Goal: Information Seeking & Learning: Check status

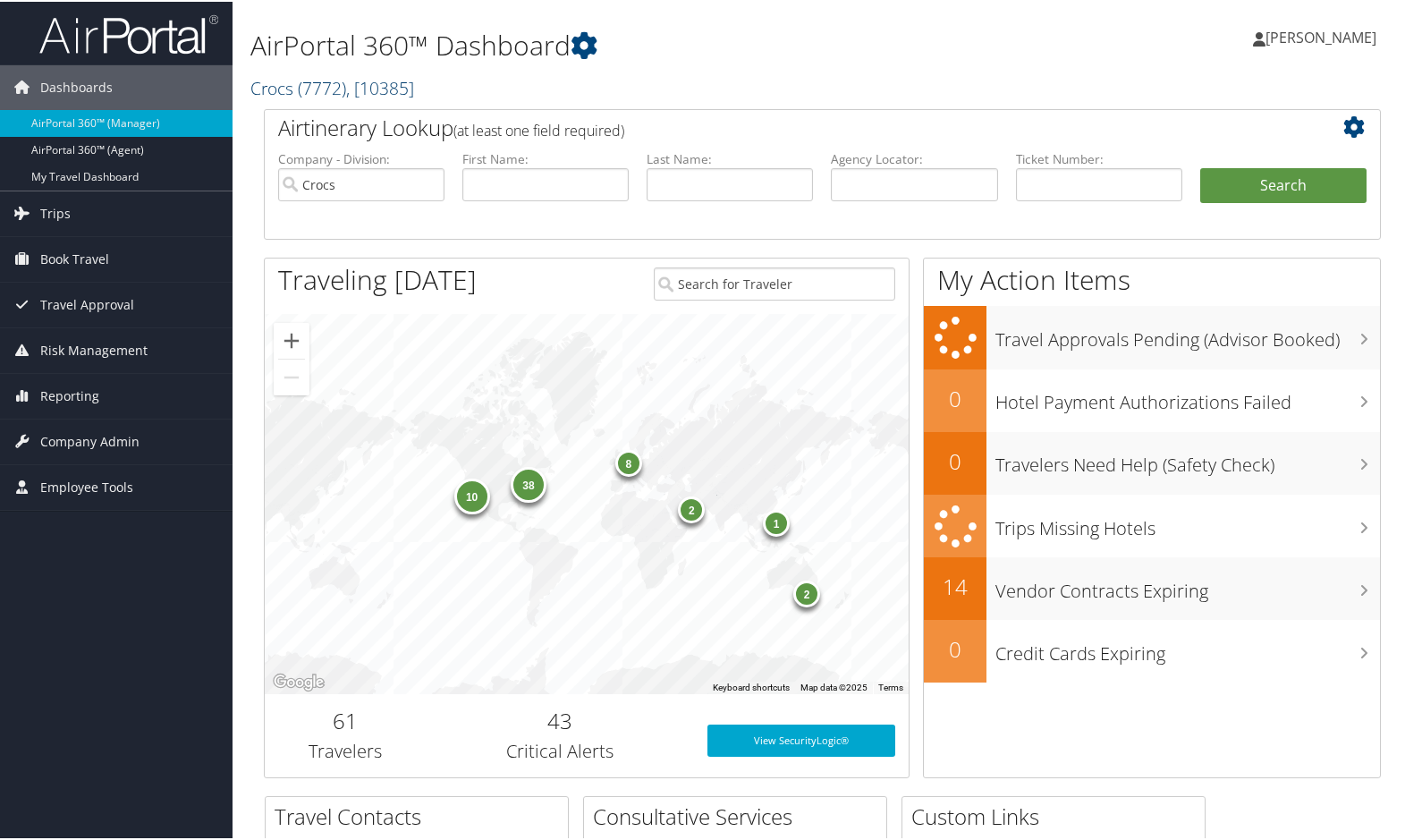
click at [414, 78] on span ", [ 10385 ]" at bounding box center [379, 86] width 68 height 24
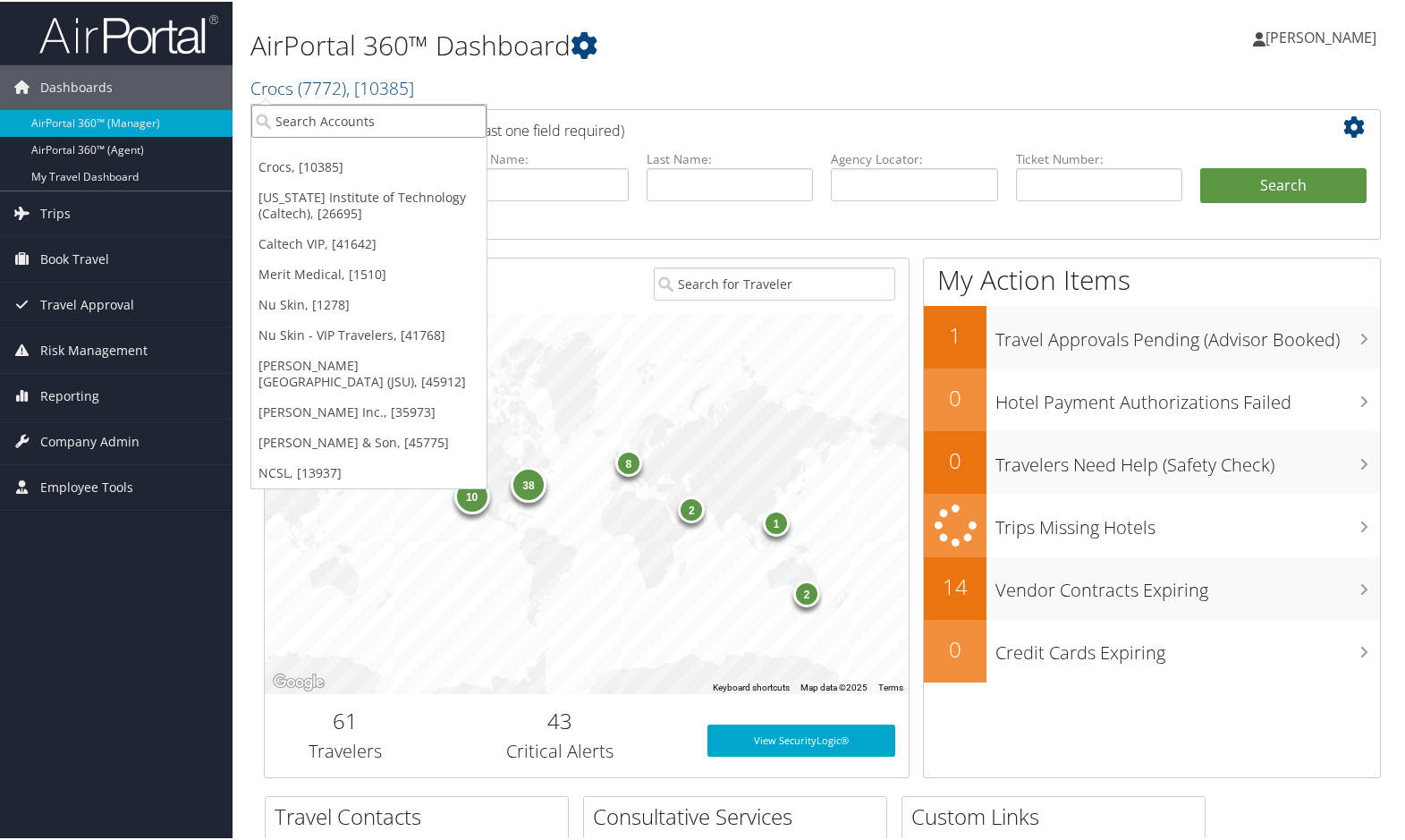
click at [347, 118] on input "search" at bounding box center [369, 119] width 235 height 33
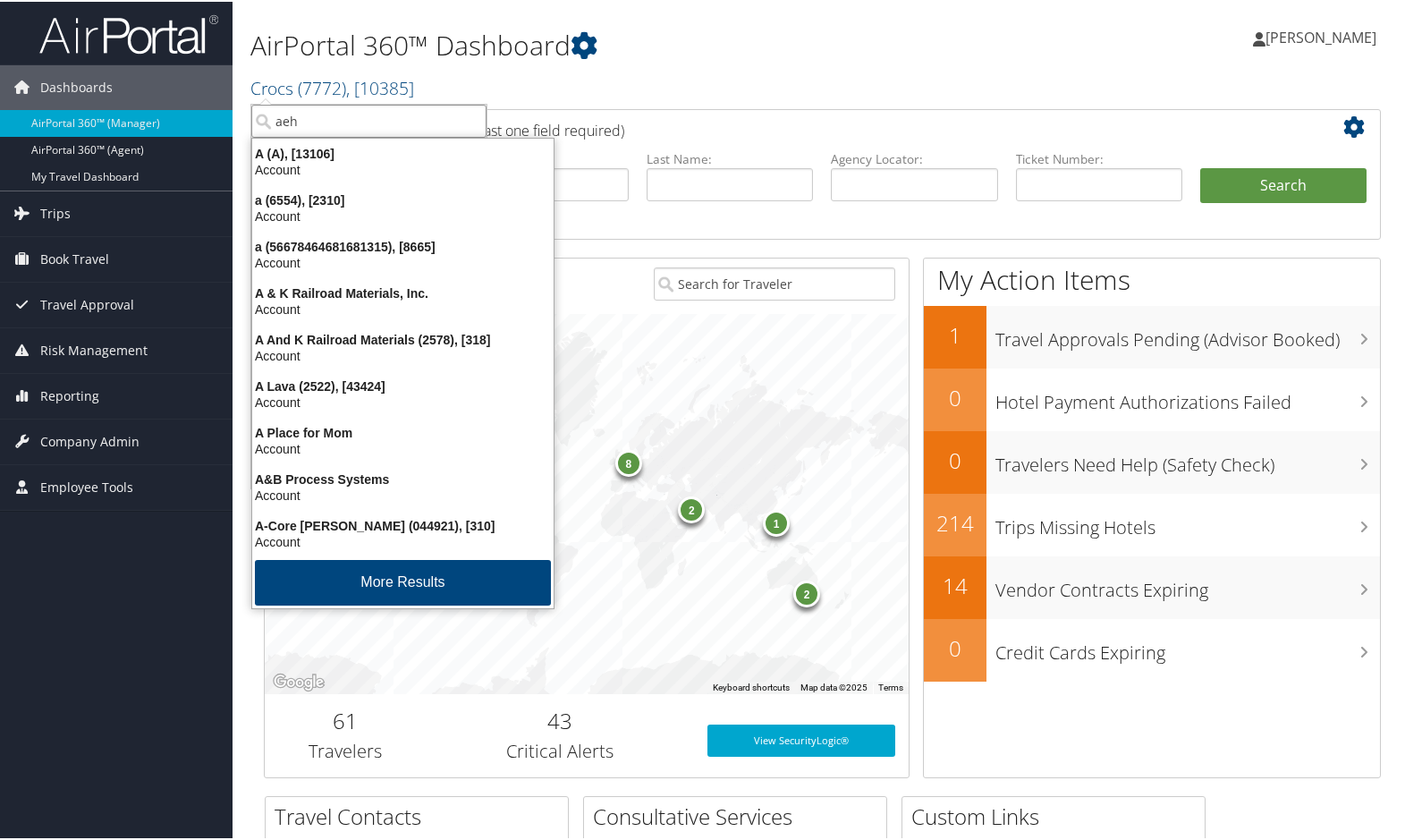
type input "aehr"
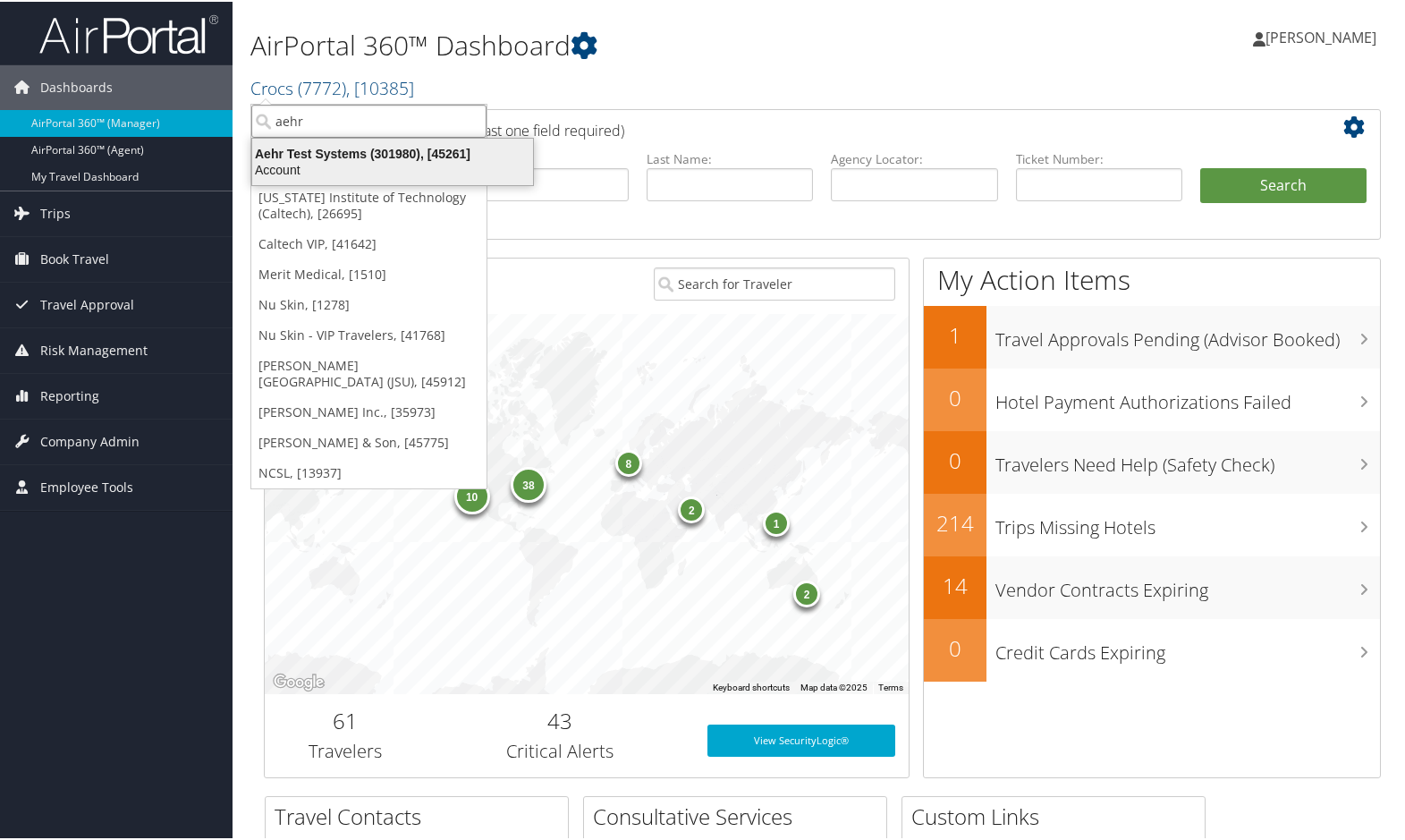
click at [339, 160] on div "Account" at bounding box center [392, 168] width 302 height 16
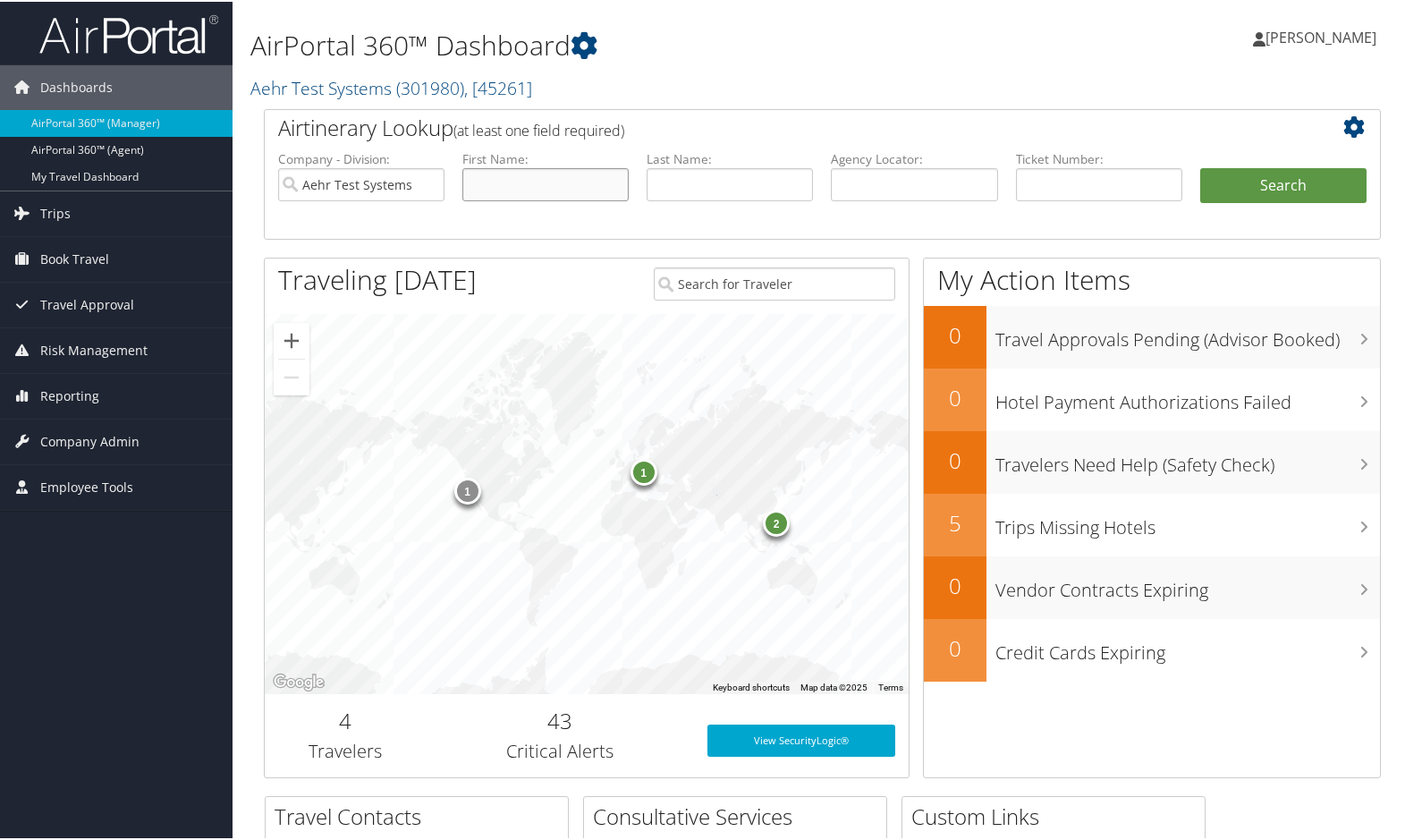
click at [520, 178] on input "text" at bounding box center [546, 182] width 166 height 33
type input "gaylord"
click at [699, 184] on input "text" at bounding box center [730, 182] width 166 height 33
type input "erickson"
click at [1259, 184] on button "Search" at bounding box center [1283, 184] width 166 height 36
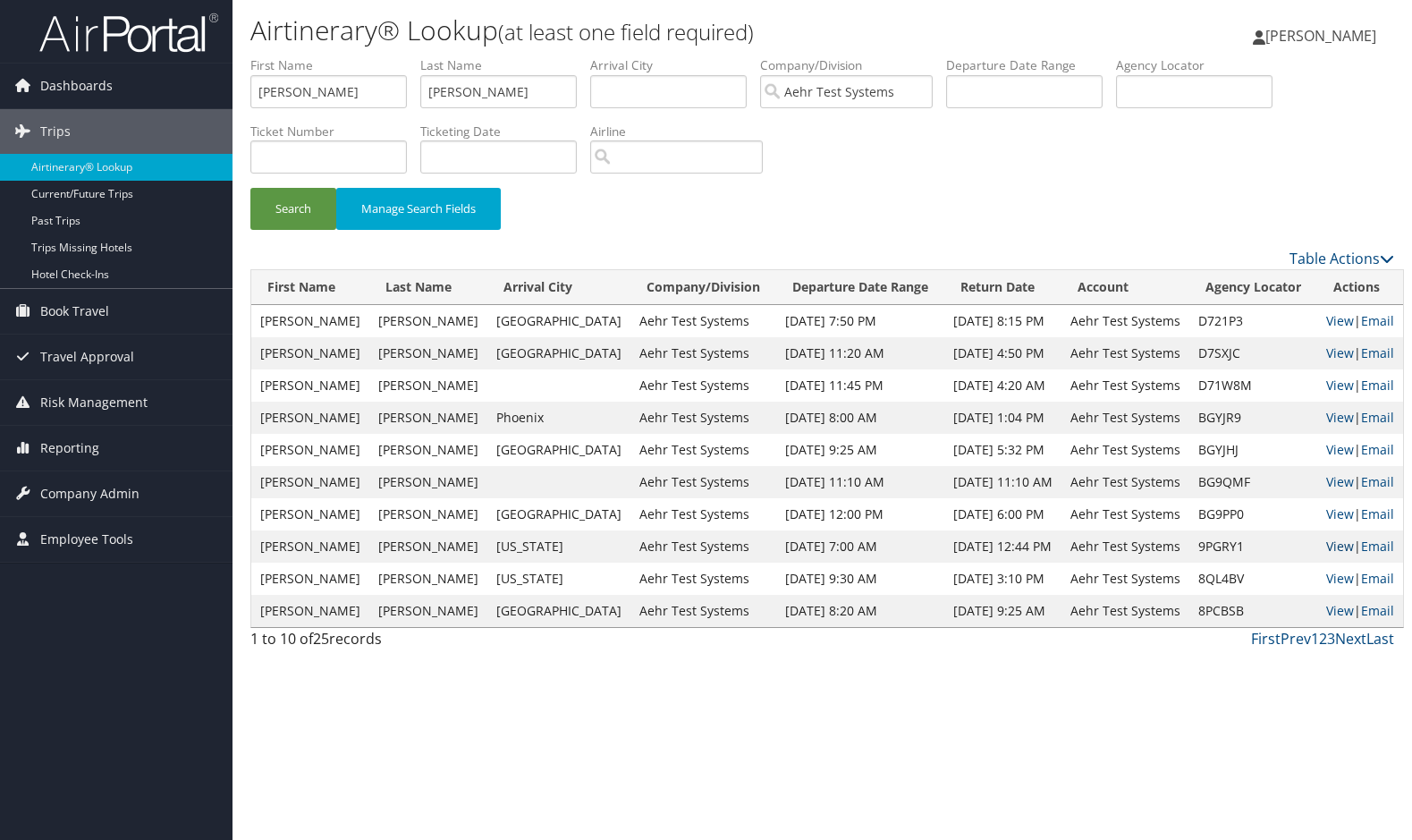
click at [1326, 547] on link "View" at bounding box center [1340, 545] width 28 height 17
click at [936, 160] on div "Search Manage Search Fields" at bounding box center [821, 152] width 1170 height 191
click at [942, 135] on div "Search Manage Search Fields" at bounding box center [821, 152] width 1170 height 191
click at [846, 196] on div "Search Manage Search Fields" at bounding box center [821, 218] width 1170 height 59
click at [869, 162] on div "Search Manage Search Fields" at bounding box center [821, 152] width 1170 height 191
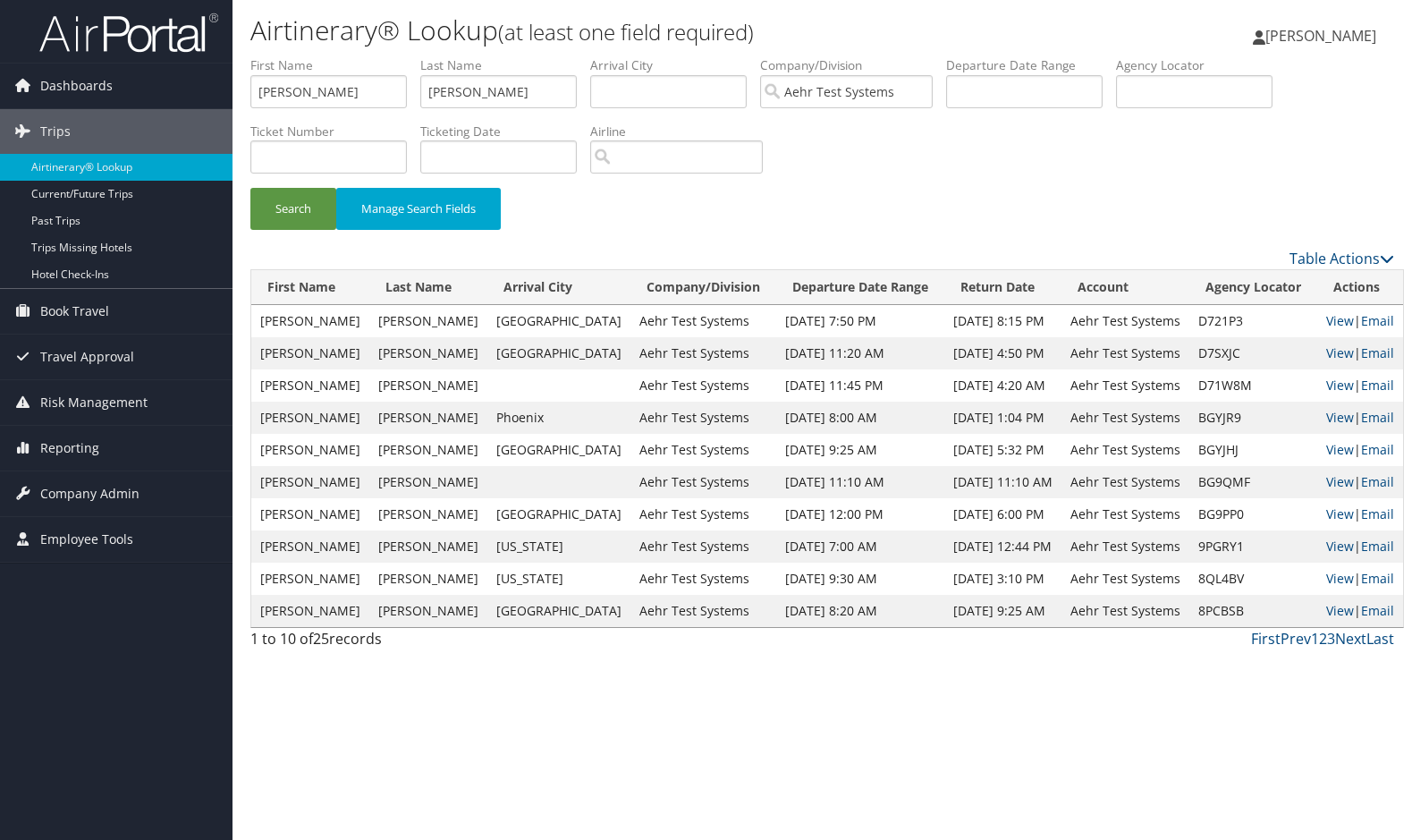
click at [945, 163] on div "Search Manage Search Fields" at bounding box center [821, 152] width 1170 height 191
click at [746, 215] on div "Search Manage Search Fields" at bounding box center [821, 218] width 1170 height 59
drag, startPoint x: 918, startPoint y: 94, endPoint x: 666, endPoint y: 87, distance: 252.1
click at [667, 56] on ul "First Name gaylord Last Name erickson Departure City Arrival City Company/Divis…" at bounding box center [822, 56] width 1143 height 0
click at [932, 93] on input "Aehr Test Systems" at bounding box center [846, 91] width 172 height 33
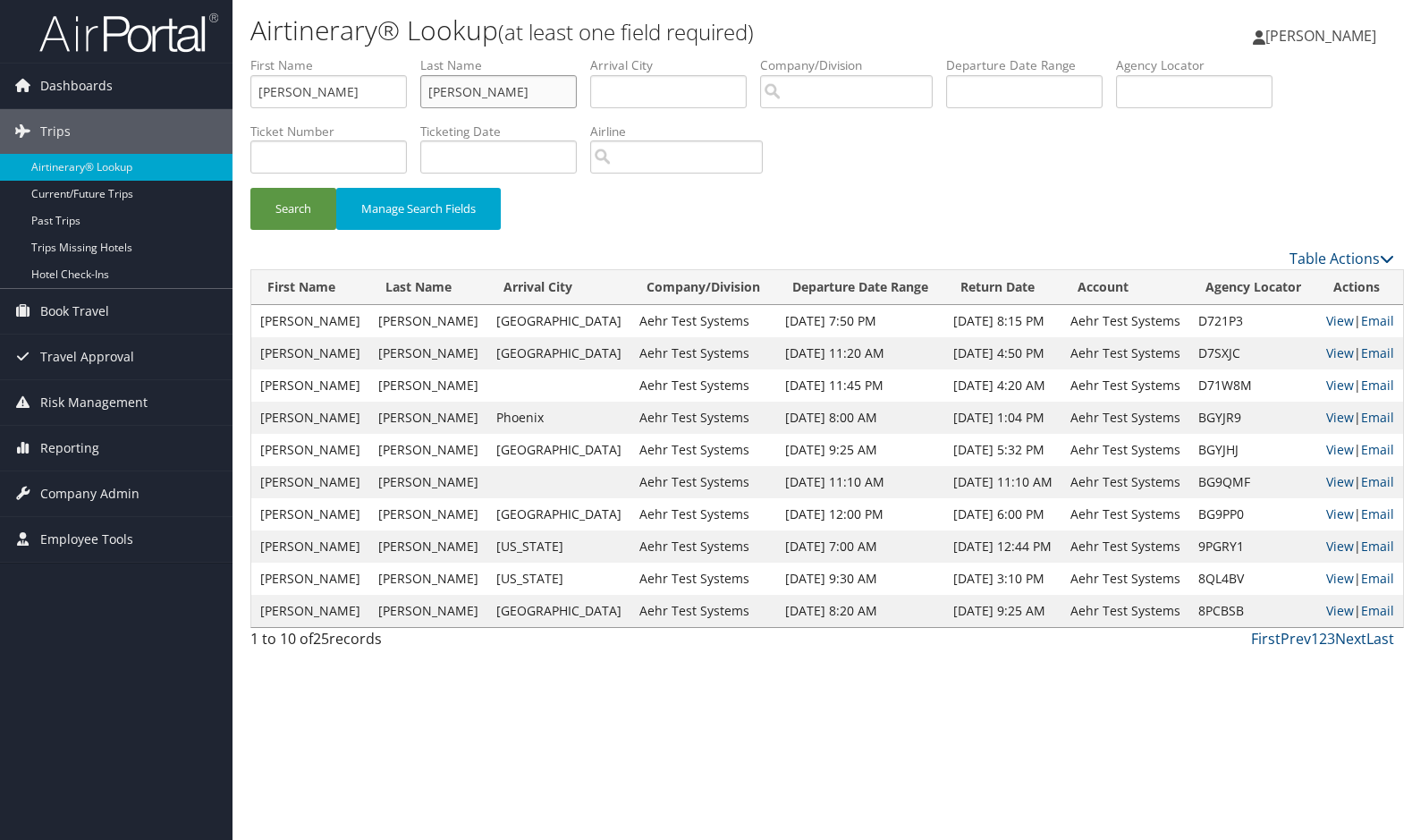
drag, startPoint x: 509, startPoint y: 98, endPoint x: 336, endPoint y: 96, distance: 173.0
click at [336, 56] on ul "First Name gaylord Last Name erickson Departure City Arrival City Company/Divis…" at bounding box center [822, 56] width 1143 height 0
drag, startPoint x: 275, startPoint y: 88, endPoint x: 218, endPoint y: 86, distance: 57.0
click at [226, 86] on div "Dashboards AirPortal 360™ (Manager) AirPortal 360™ (Agent) My Travel Dashboard …" at bounding box center [706, 420] width 1412 height 840
click at [476, 679] on div "Airtinerary® Lookup (at least one field required) Sharonica Roby Sharonica Roby…" at bounding box center [822, 420] width 1179 height 840
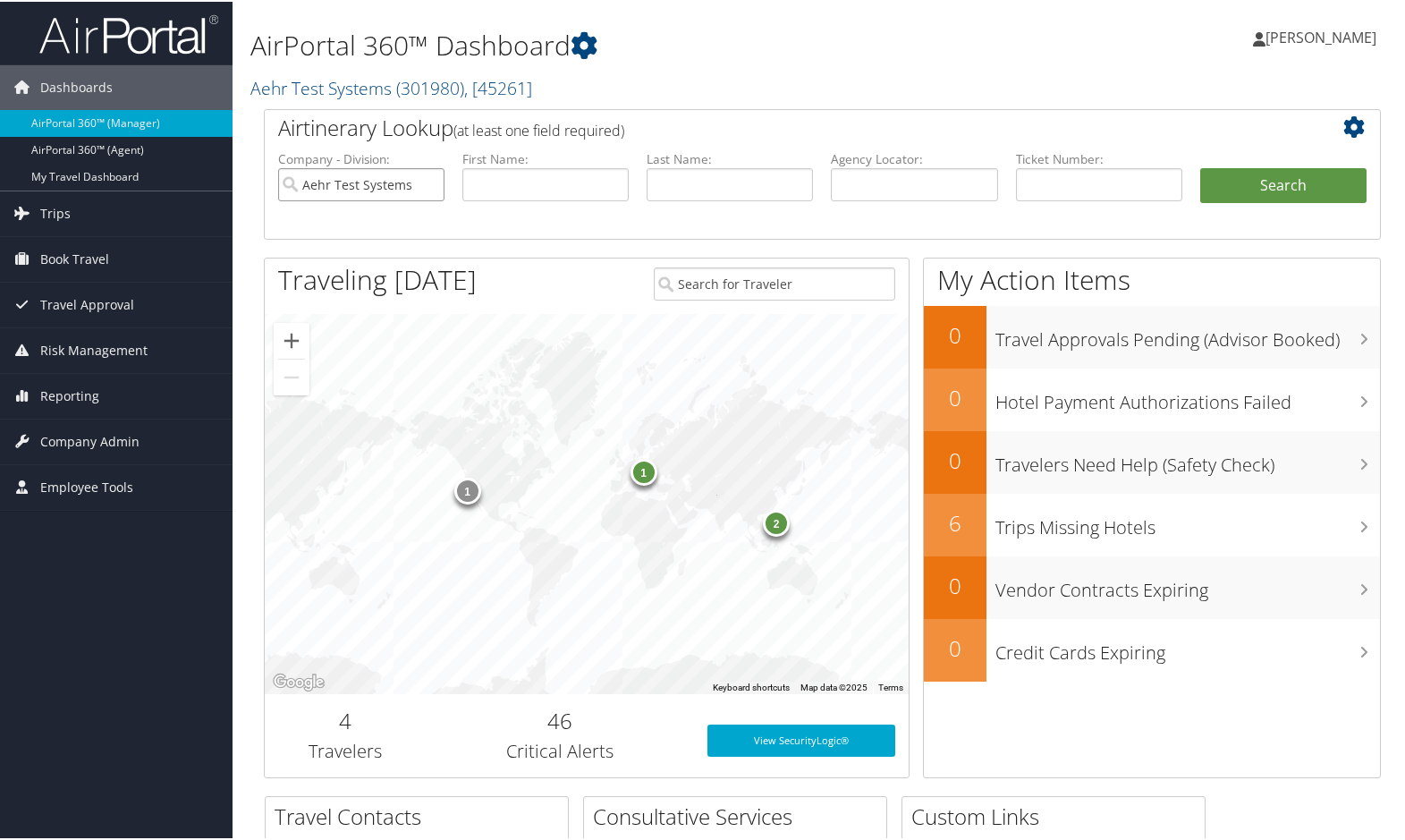
click at [431, 184] on input "Aehr Test Systems" at bounding box center [362, 182] width 166 height 33
click at [897, 183] on input "text" at bounding box center [914, 182] width 166 height 33
type input "D6Q8VJ"
click at [1200, 166] on button "Search" at bounding box center [1283, 184] width 166 height 36
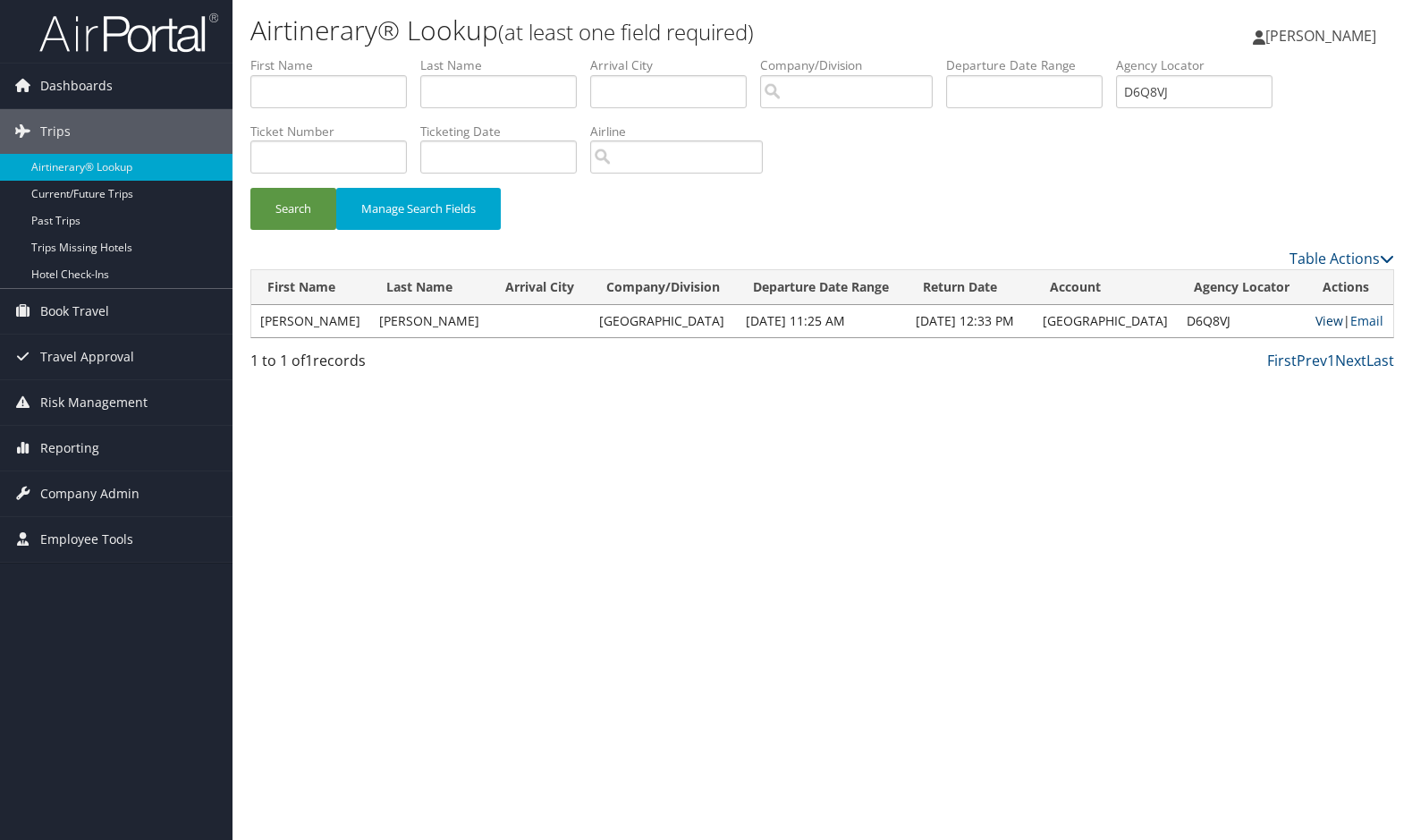
click at [1316, 318] on link "View" at bounding box center [1330, 320] width 28 height 17
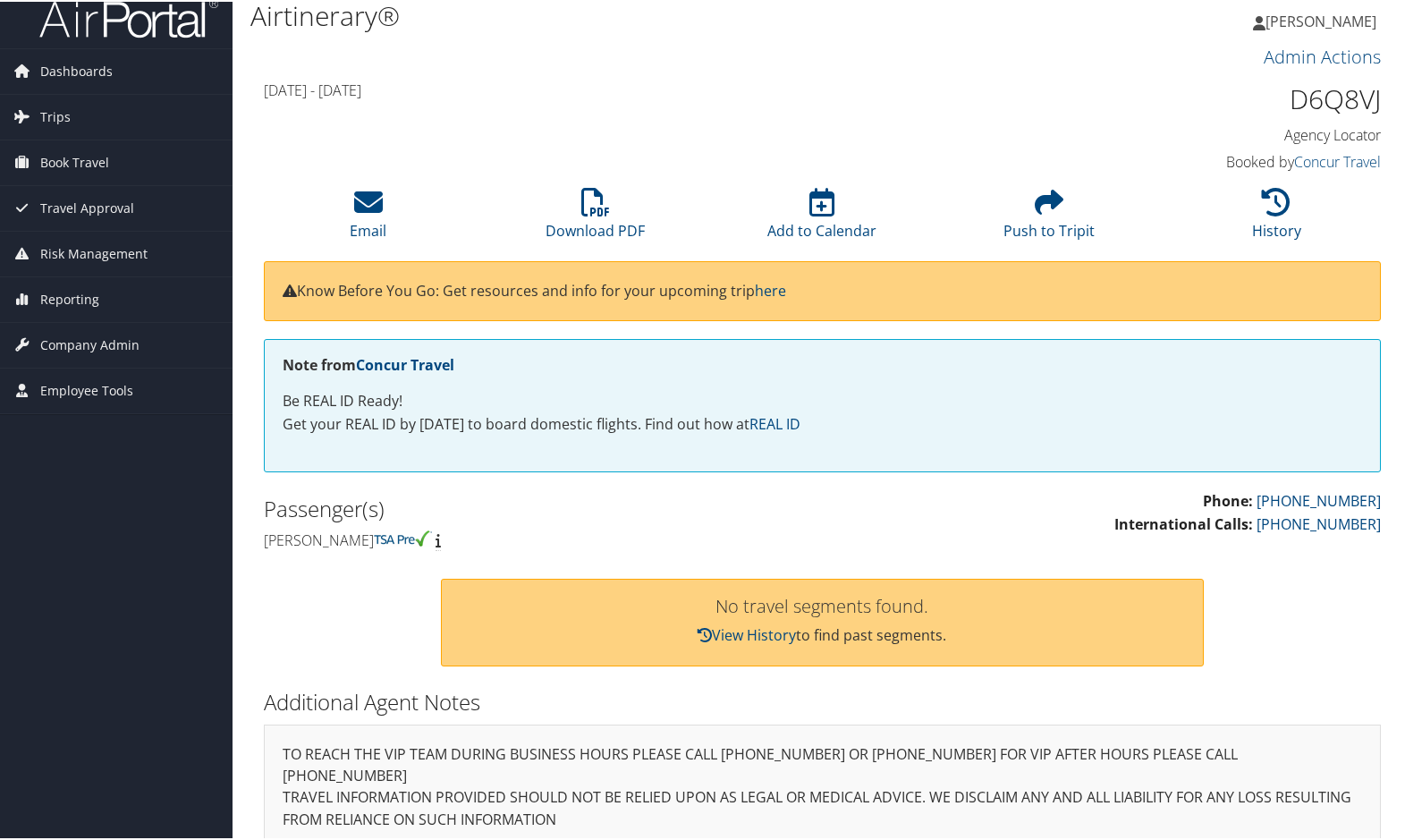
scroll to position [22, 0]
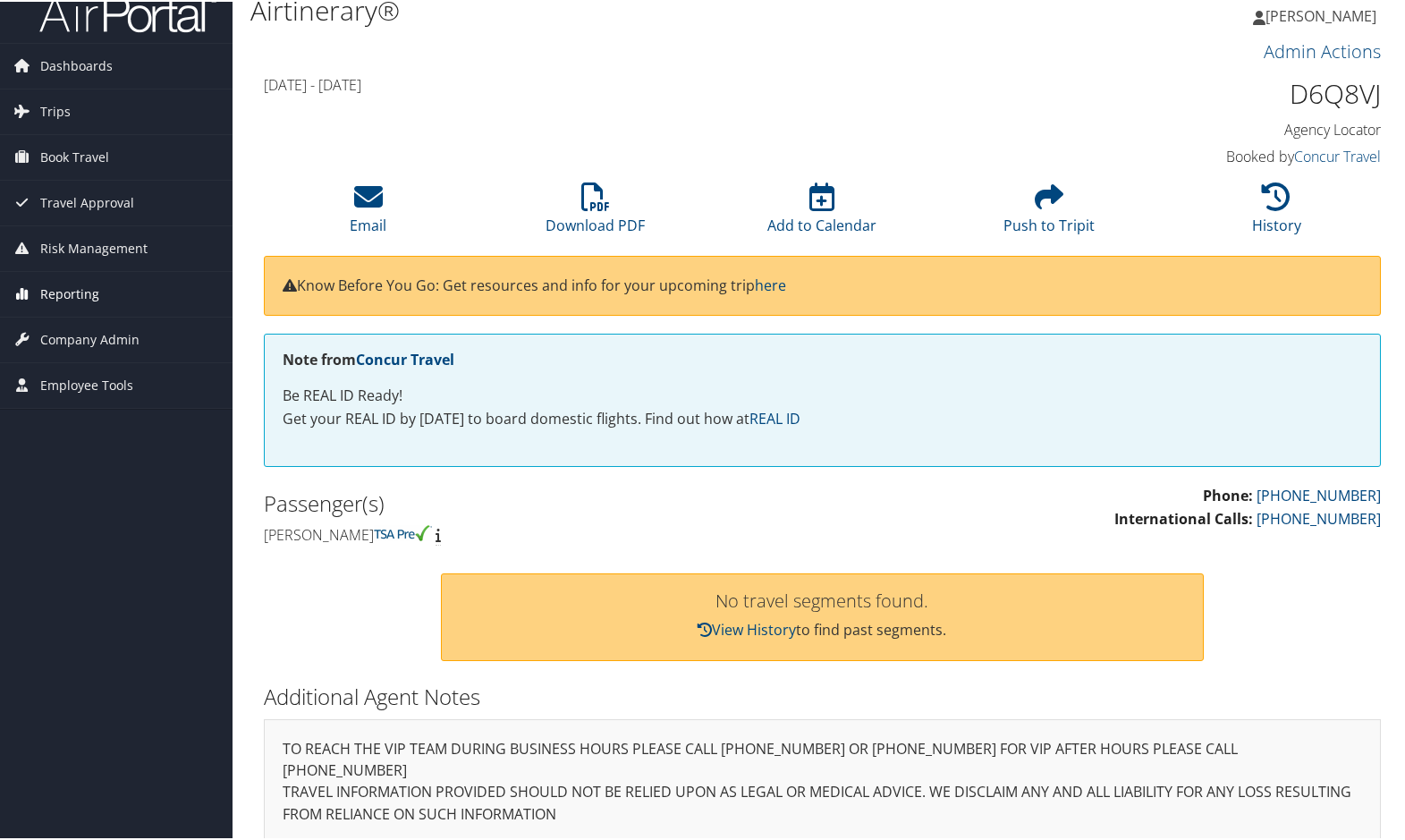
click at [54, 294] on span "Reporting" at bounding box center [70, 292] width 59 height 45
click at [92, 321] on link "Unused Tickets" at bounding box center [116, 328] width 233 height 27
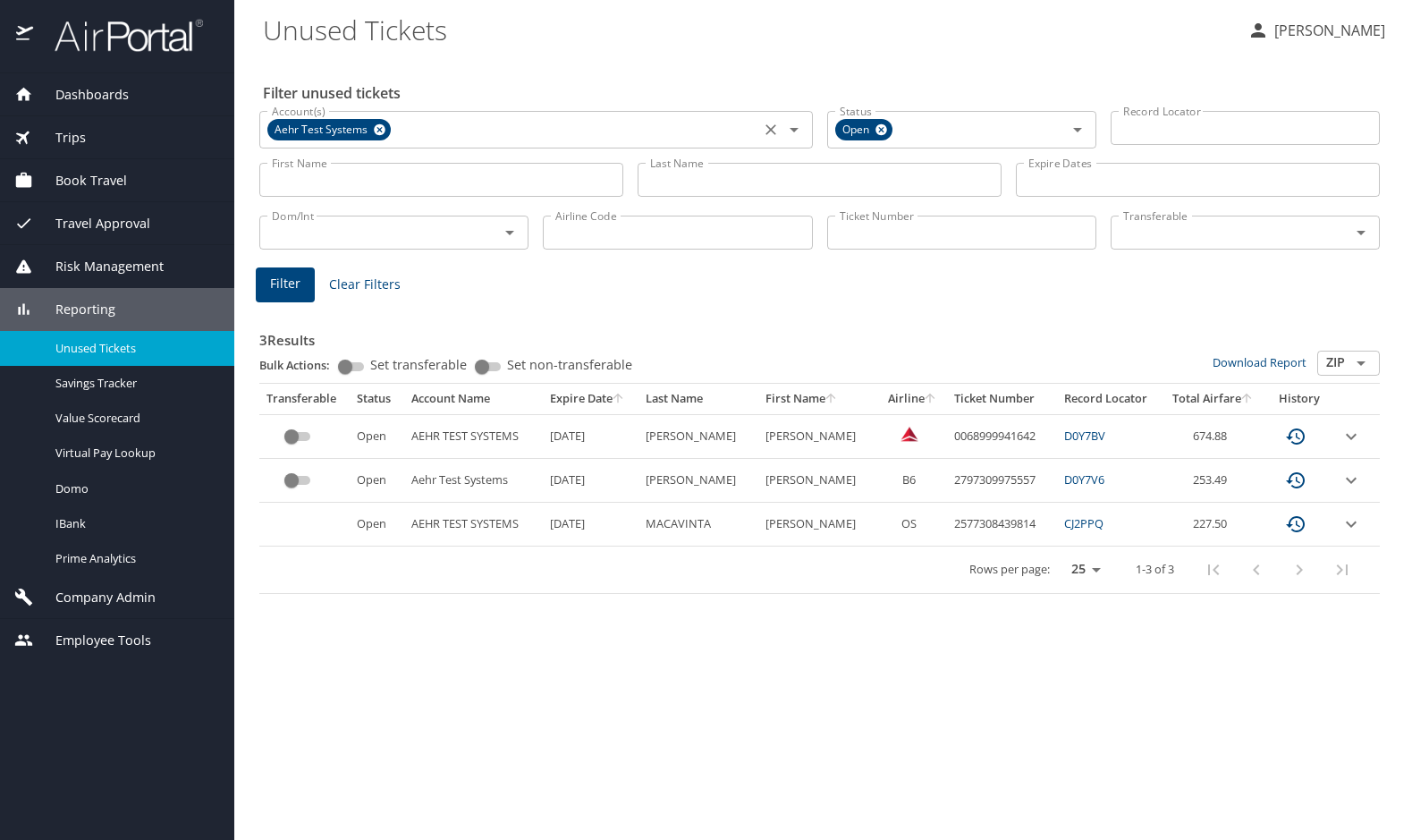
click at [373, 123] on icon at bounding box center [380, 130] width 14 height 20
click at [690, 177] on input "Last Name" at bounding box center [819, 179] width 364 height 34
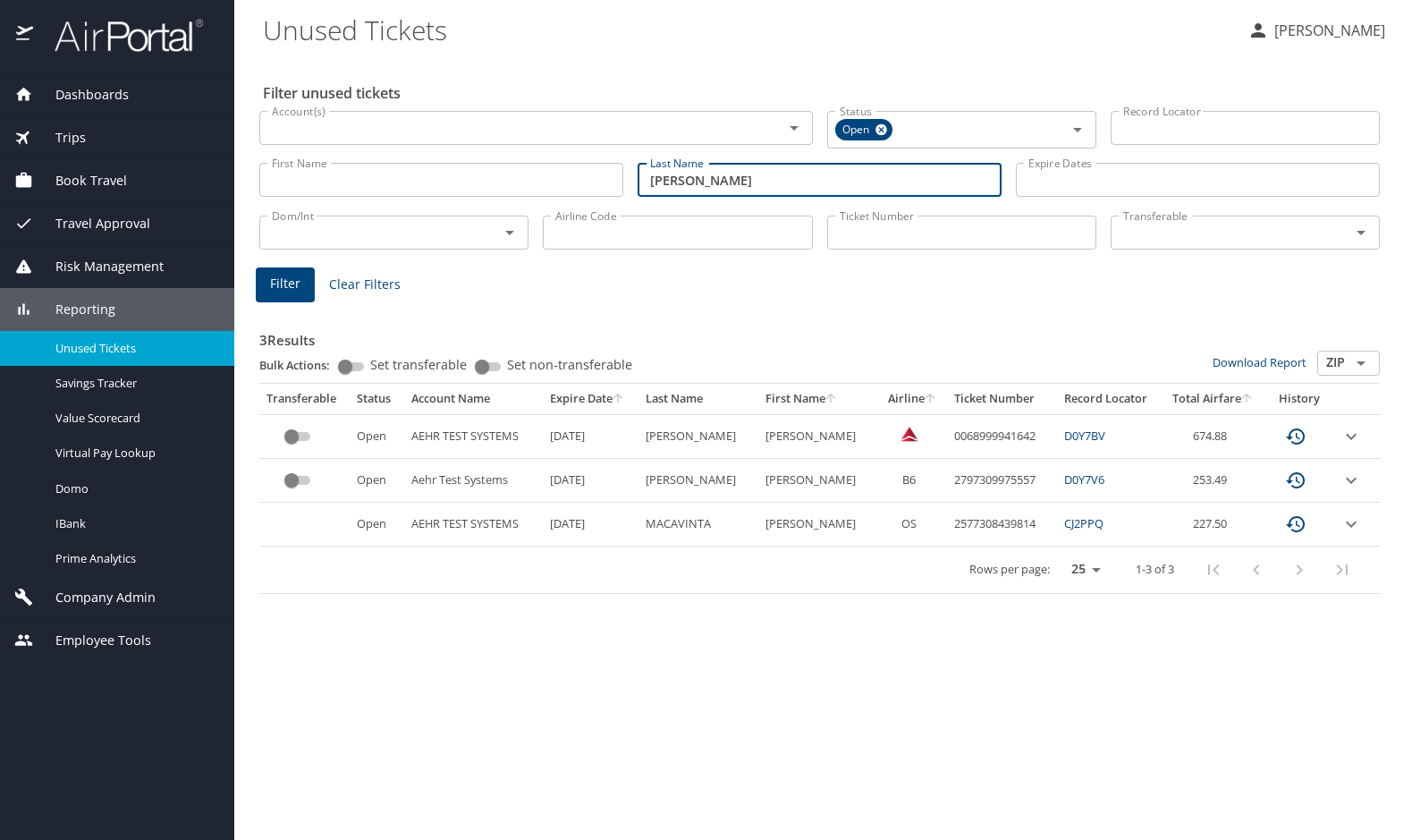
type input "[PERSON_NAME]"
click at [646, 234] on input "Airline Code" at bounding box center [678, 233] width 270 height 34
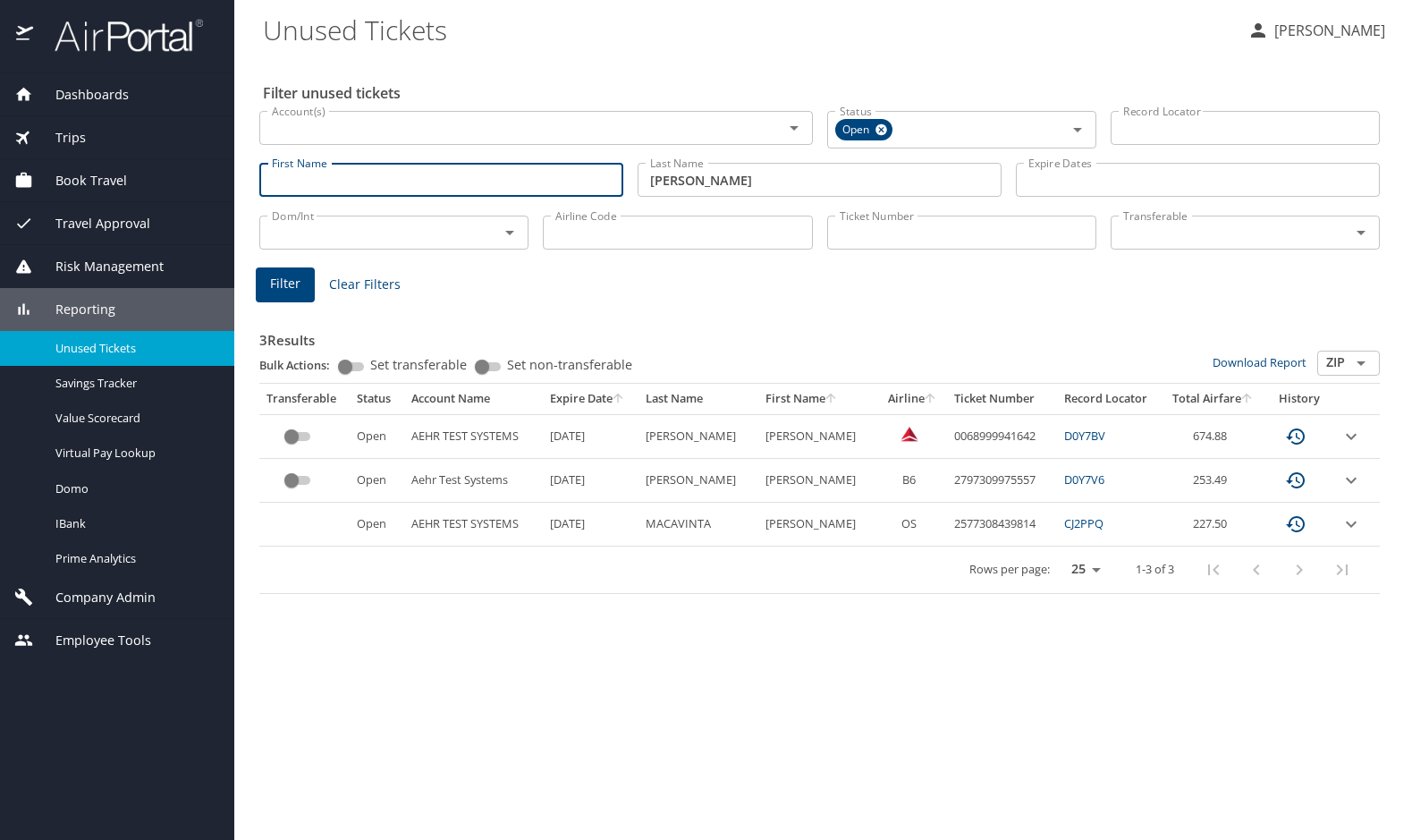
click at [490, 165] on input "First Name" at bounding box center [441, 179] width 364 height 34
click at [276, 277] on span "Filter" at bounding box center [285, 283] width 31 height 23
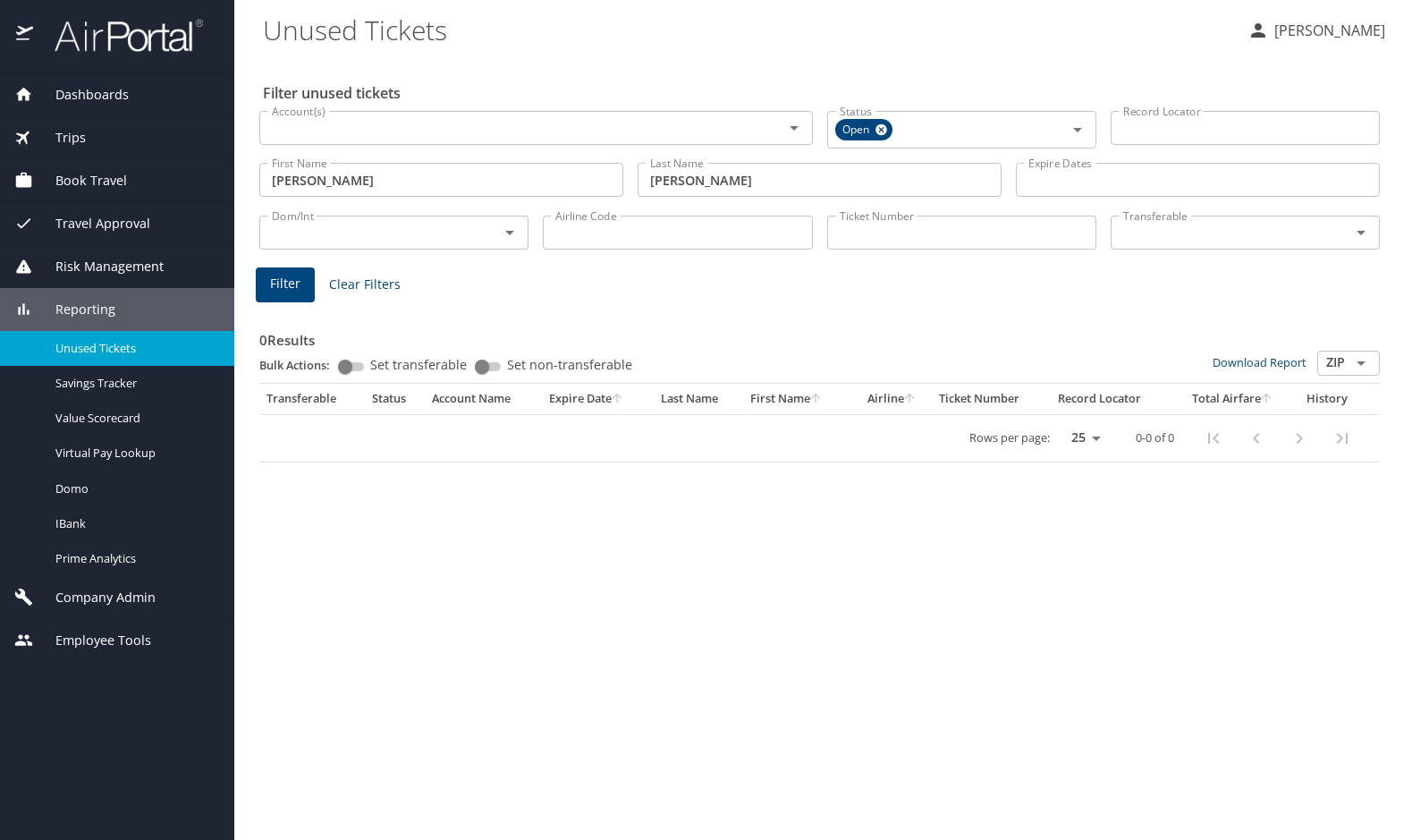
click at [814, 306] on div "0 Results Bulk Actions: Set transferable Set non-transferable Download Report Z…" at bounding box center [819, 384] width 1121 height 157
click at [758, 314] on div "0 Results Bulk Actions: Set transferable Set non-transferable Download Report Z…" at bounding box center [819, 384] width 1121 height 157
click at [1023, 491] on div "Filter unused tickets Account(s) Account(s) Status Open Status Record Locator R…" at bounding box center [822, 449] width 1121 height 783
click at [296, 289] on span "Filter" at bounding box center [285, 283] width 31 height 23
click at [375, 179] on input "[PERSON_NAME]" at bounding box center [441, 179] width 364 height 34
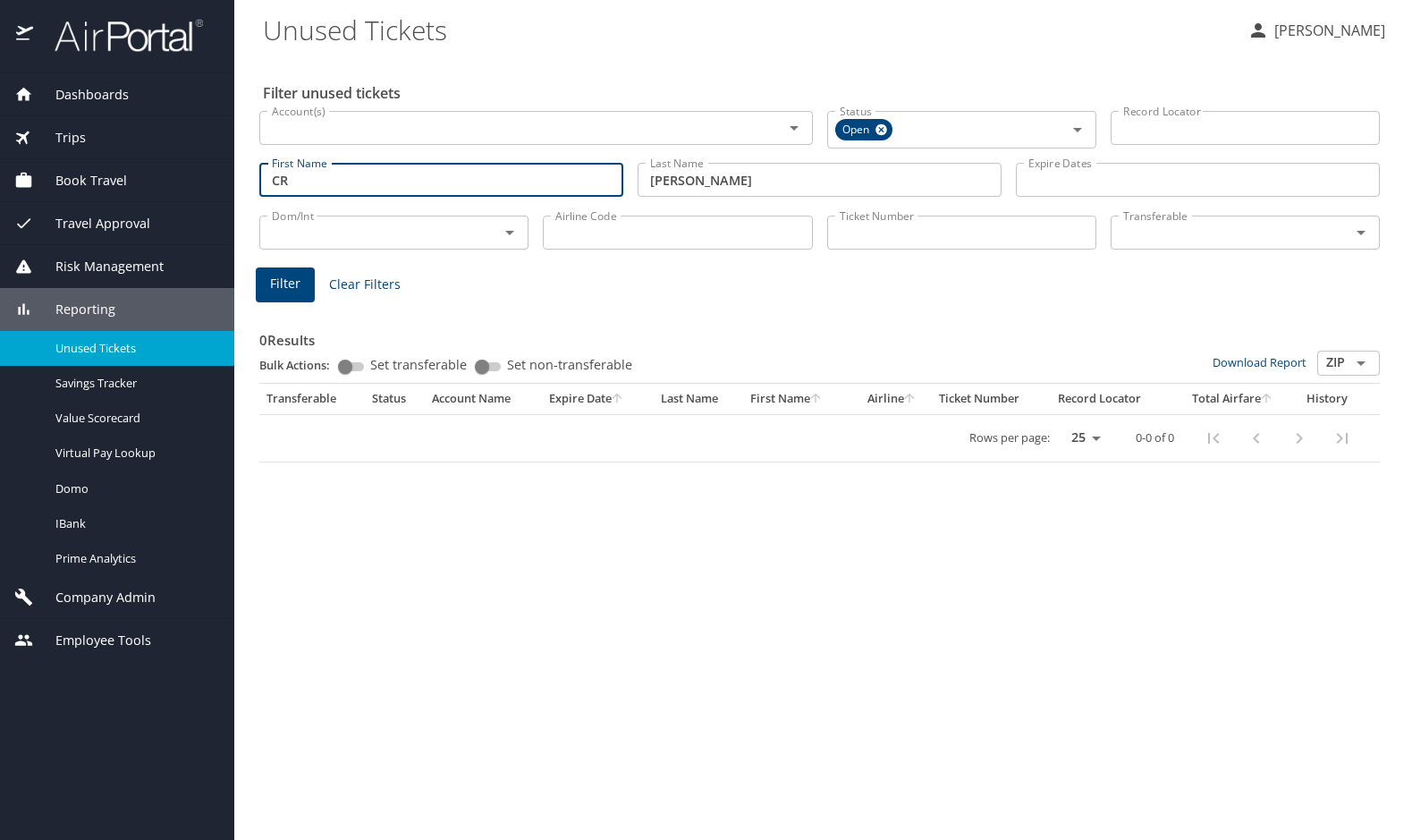
type input "C"
click at [638, 225] on input "Airline Code" at bounding box center [678, 233] width 270 height 34
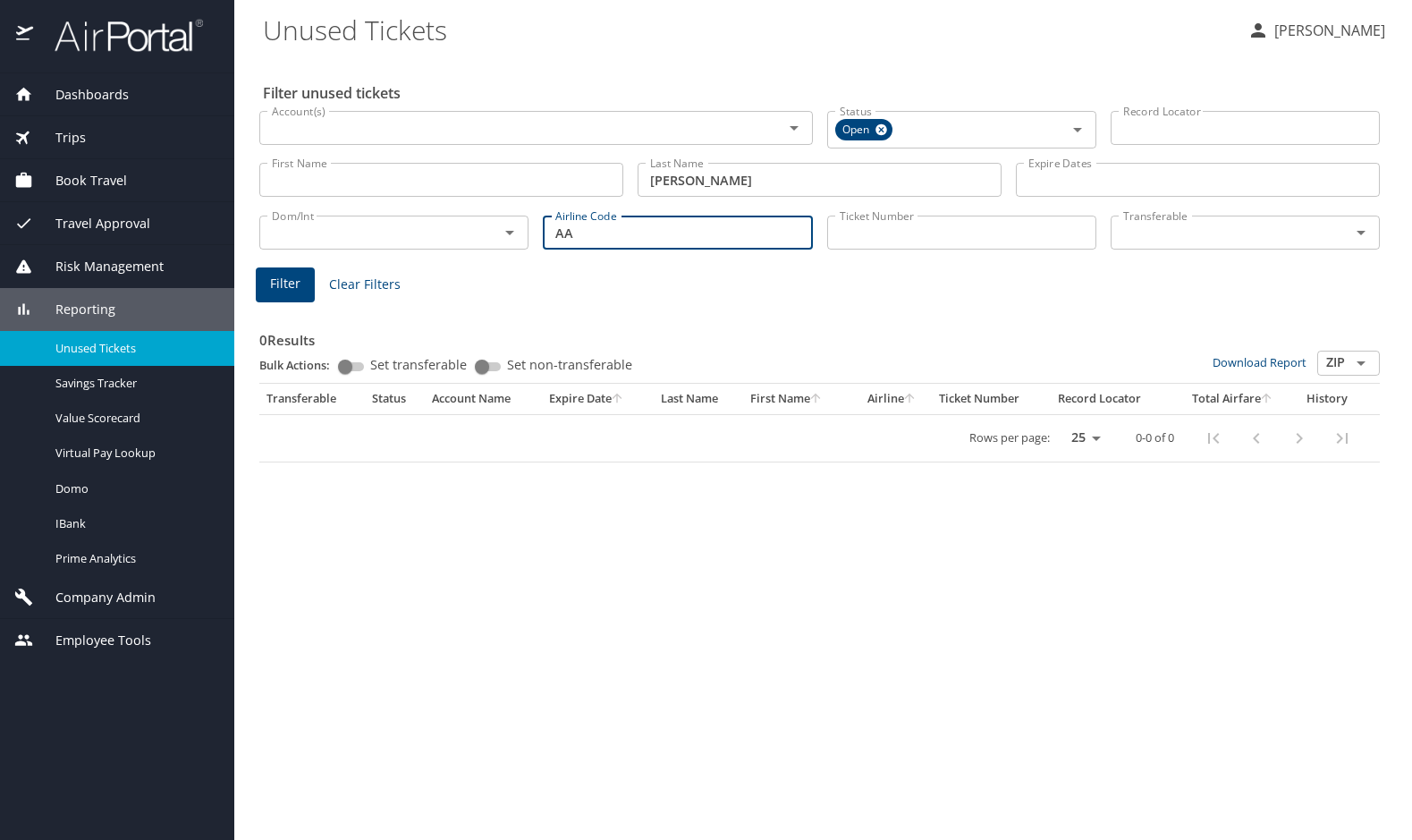
type input "AA"
click at [288, 286] on span "Filter" at bounding box center [285, 283] width 31 height 23
click at [896, 523] on div "Filter unused tickets Account(s) Account(s) Status Open Status Record Locator R…" at bounding box center [822, 449] width 1121 height 783
click at [710, 306] on div "0 Results Bulk Actions: Set transferable Set non-transferable Download Report Z…" at bounding box center [819, 384] width 1121 height 157
click at [684, 546] on div "Filter unused tickets Account(s) Account(s) Status Open Status Record Locator R…" at bounding box center [822, 449] width 1121 height 783
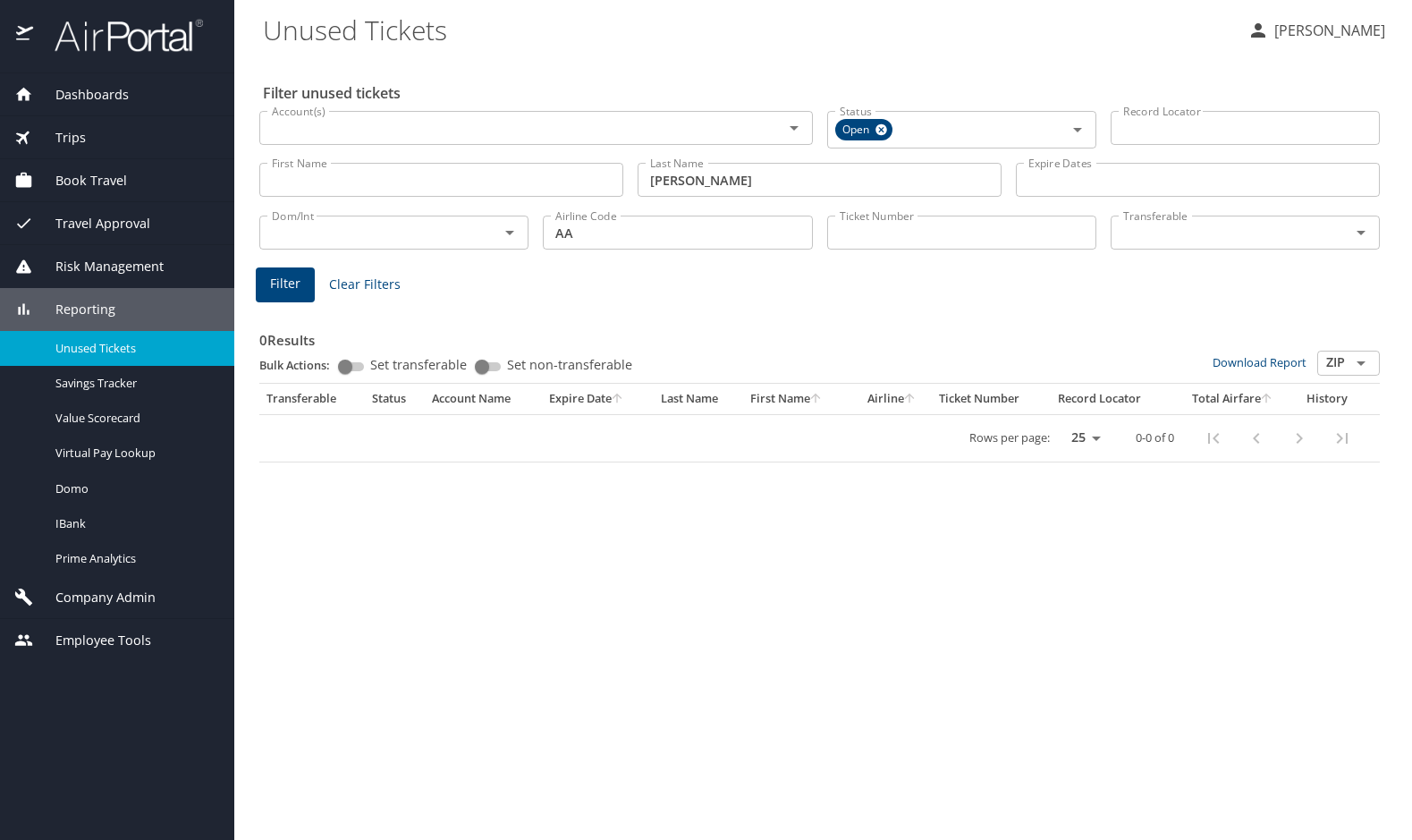
click at [842, 494] on div "Filter unused tickets Account(s) Account(s) Status Open Status Record Locator R…" at bounding box center [822, 449] width 1121 height 783
drag, startPoint x: 739, startPoint y: 179, endPoint x: 619, endPoint y: 175, distance: 120.1
click at [619, 175] on div "First Name First Name Last Name [PERSON_NAME] Last Name Expire Dates Expire Dat…" at bounding box center [819, 180] width 1135 height 63
click at [527, 182] on input "First Name" at bounding box center [441, 179] width 364 height 34
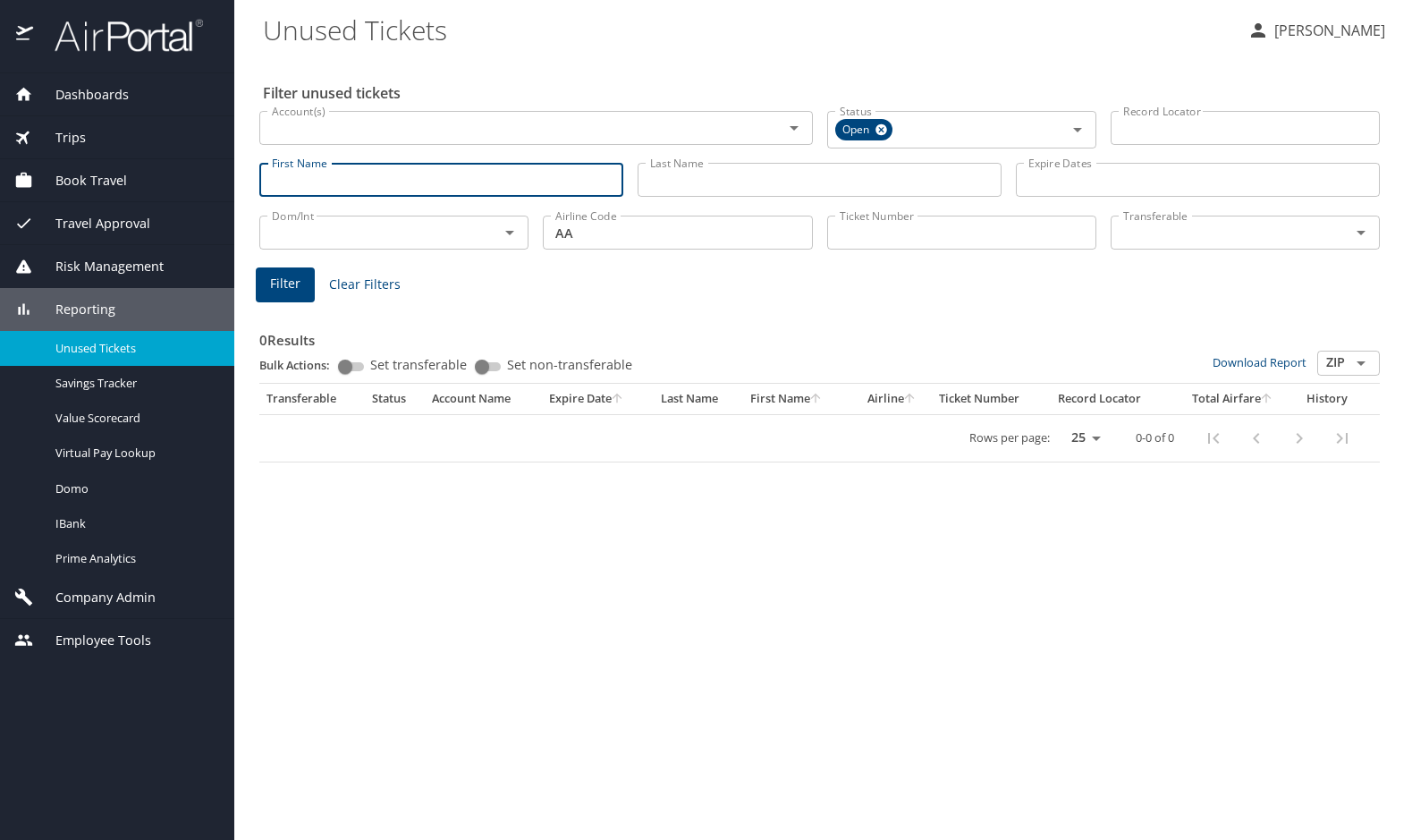
click at [675, 260] on div "Airline Code AA Airline Code" at bounding box center [678, 231] width 283 height 59
click at [415, 178] on input "First Name" at bounding box center [441, 179] width 364 height 34
type input "[PERSON_NAME]"
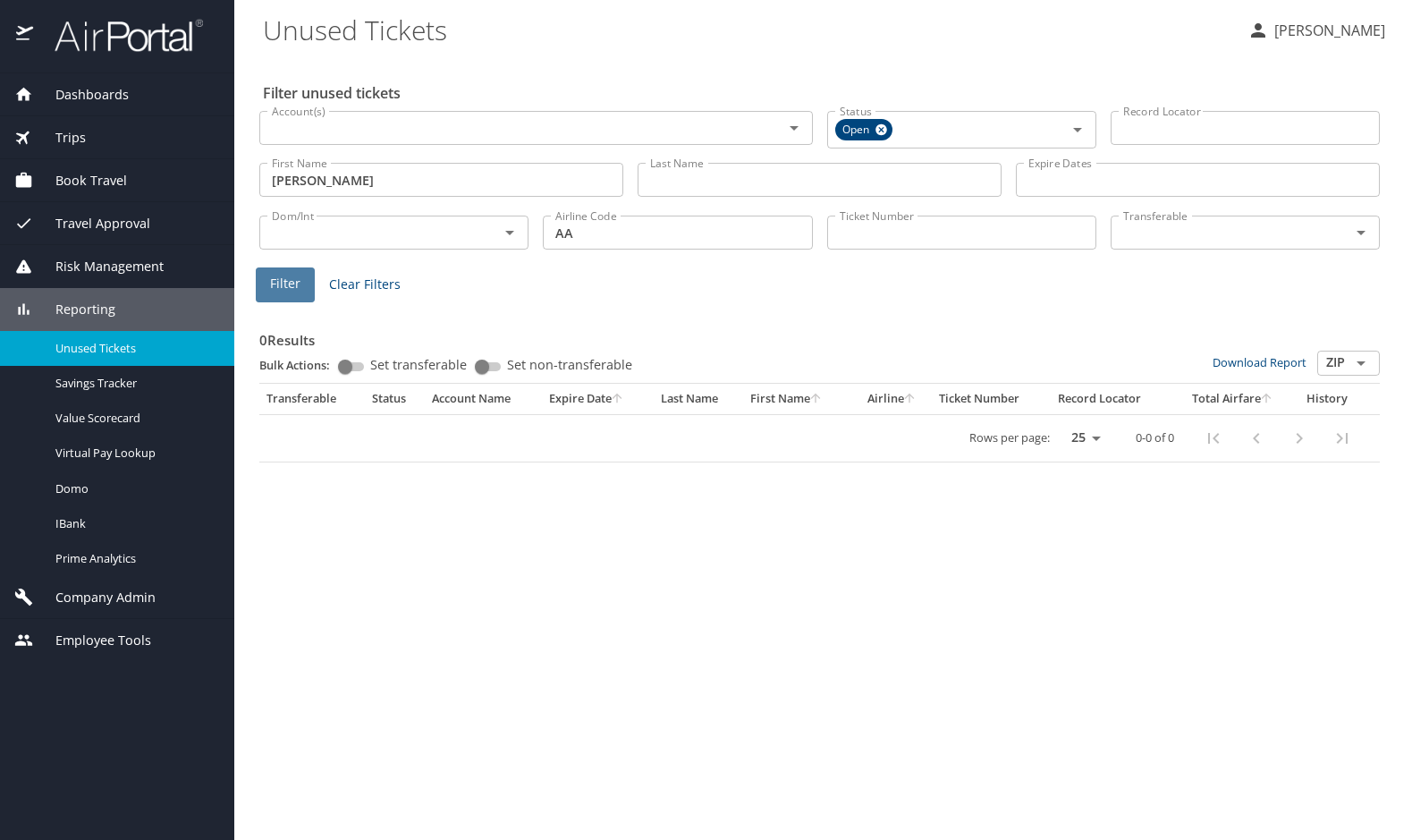
click at [292, 280] on span "Filter" at bounding box center [285, 283] width 31 height 23
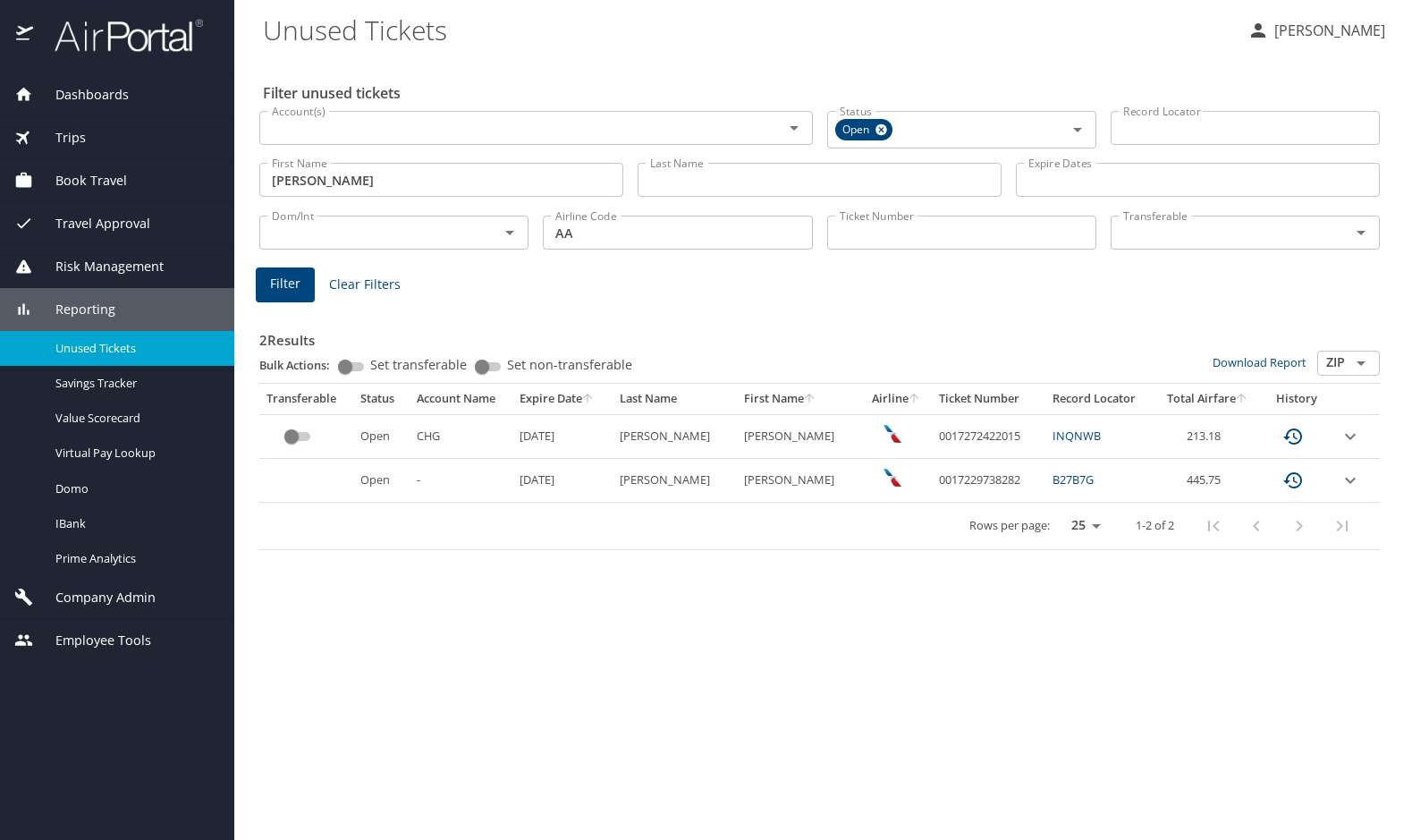
click at [621, 628] on div "Filter unused tickets Account(s) Account(s) Status Open Status Record Locator R…" at bounding box center [822, 449] width 1121 height 783
click at [350, 170] on input "[PERSON_NAME]" at bounding box center [441, 179] width 364 height 34
click at [673, 188] on input "Last Name" at bounding box center [819, 179] width 364 height 34
type input "[PERSON_NAME]"
click at [276, 280] on span "Filter" at bounding box center [285, 283] width 31 height 23
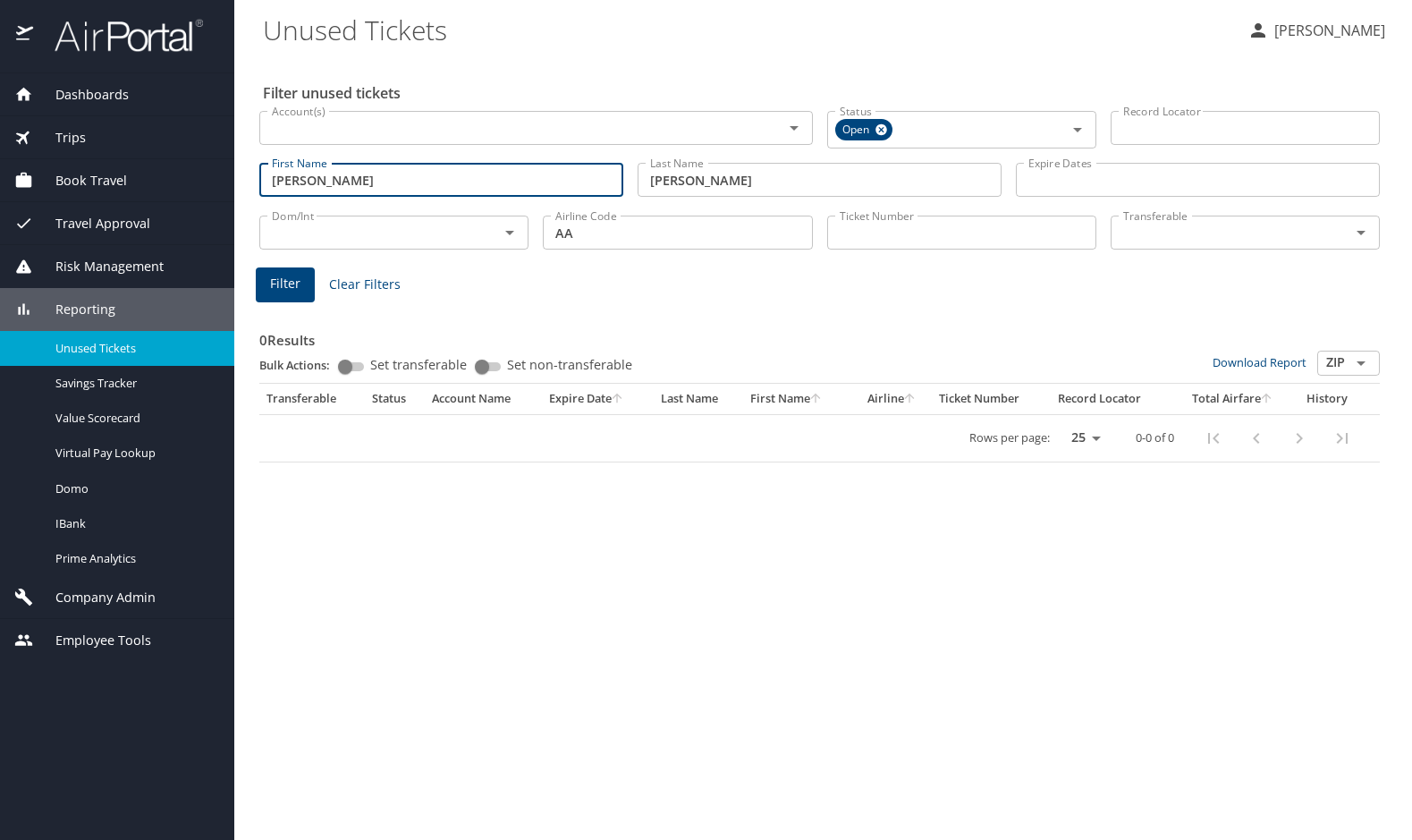
drag, startPoint x: 328, startPoint y: 180, endPoint x: 211, endPoint y: 173, distance: 117.2
click at [211, 173] on div "Dashboards AirPortal 360™ Manager AirPortal 360™ Agent My Travel Dashboard Trip…" at bounding box center [706, 420] width 1412 height 840
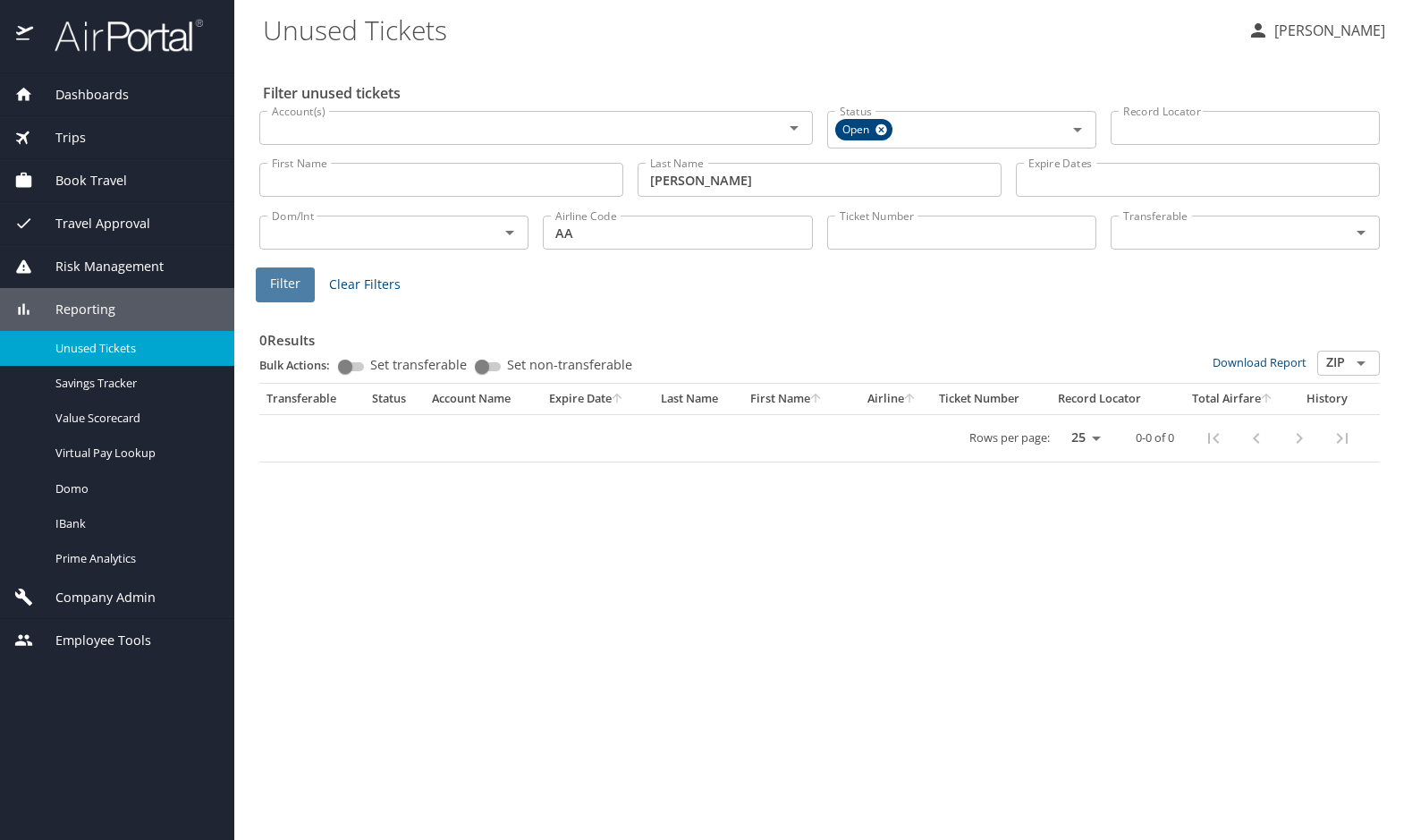
click at [279, 289] on span "Filter" at bounding box center [285, 283] width 31 height 23
click at [682, 488] on div "Filter unused tickets Account(s) Account(s) Status Open Status Record Locator R…" at bounding box center [822, 449] width 1121 height 783
click at [883, 126] on icon at bounding box center [882, 130] width 12 height 12
click at [281, 276] on span "Filter" at bounding box center [285, 281] width 31 height 23
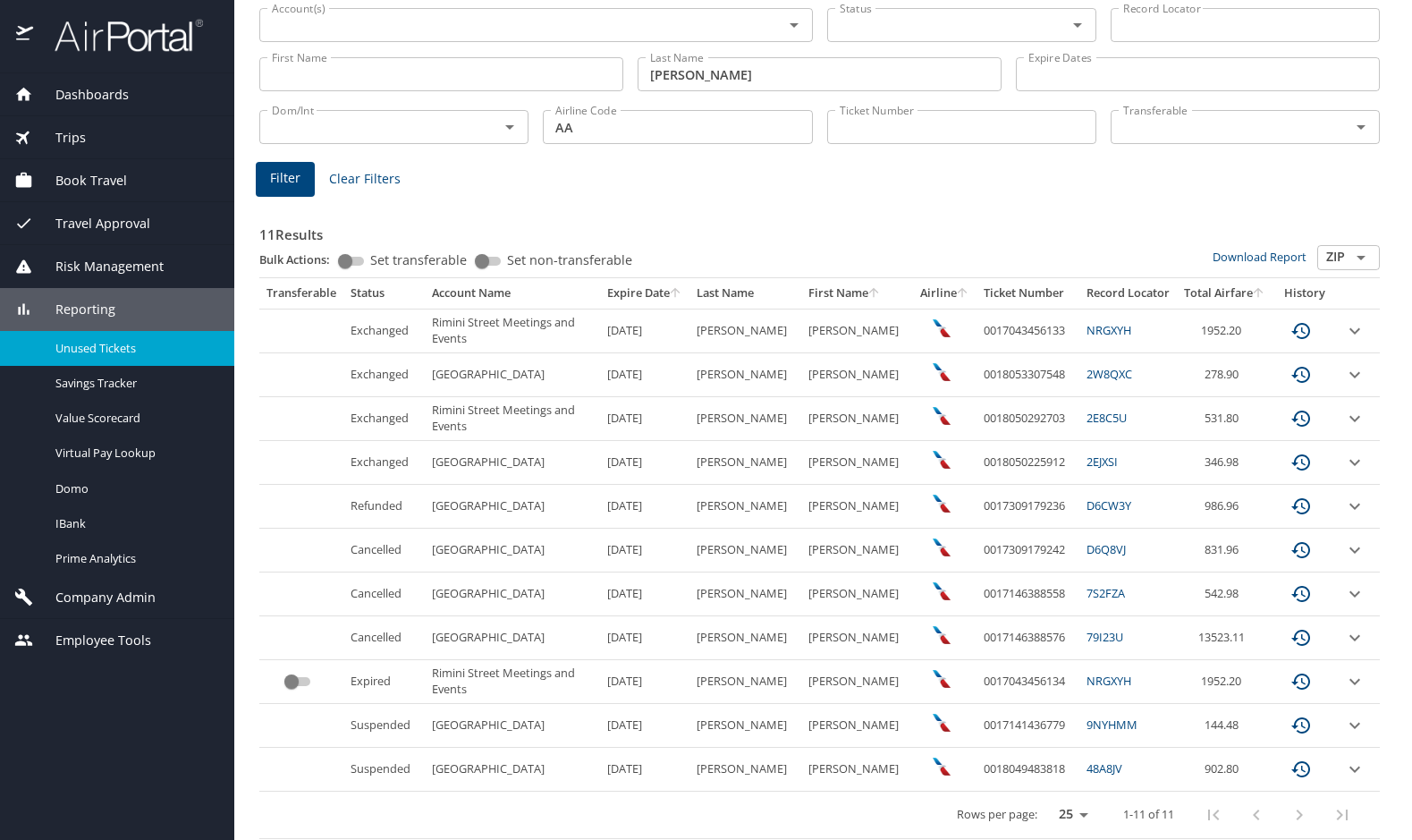
scroll to position [109, 0]
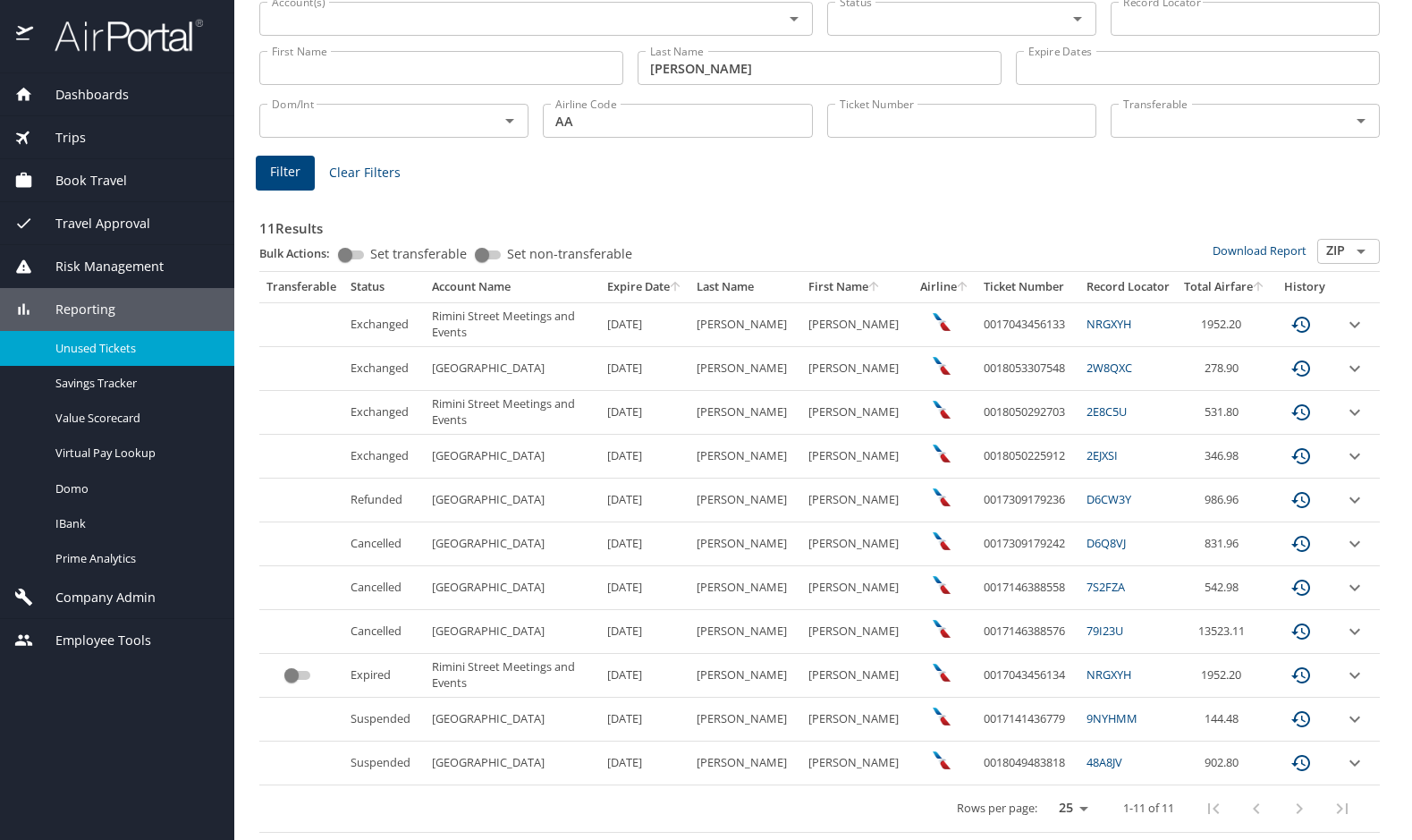
click at [755, 209] on h3 "11 Results" at bounding box center [819, 223] width 1121 height 32
drag, startPoint x: 1051, startPoint y: 580, endPoint x: 959, endPoint y: 579, distance: 92.0
click at [977, 579] on td "0017146388558" at bounding box center [1029, 587] width 103 height 44
copy td "0017146388558"
drag, startPoint x: 1115, startPoint y: 587, endPoint x: 1069, endPoint y: 586, distance: 46.0
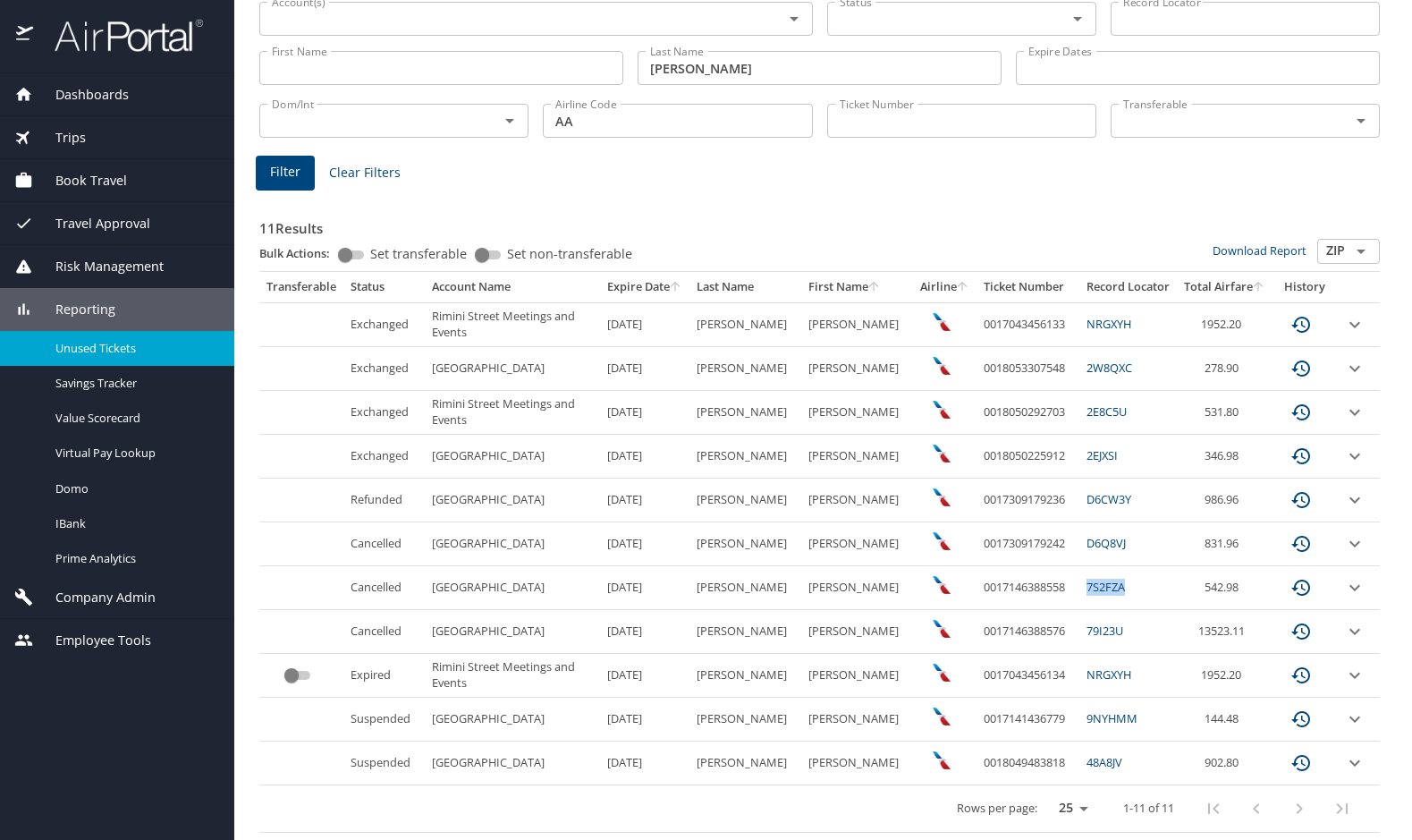
click at [1079, 586] on td "7S2FZA" at bounding box center [1128, 587] width 97 height 44
copy link "7S2FZA"
drag, startPoint x: 345, startPoint y: 589, endPoint x: 1266, endPoint y: 591, distance: 921.0
click at [1266, 591] on tr "Cancelled [STREET_ADDRESS][DATE] [PERSON_NAME] 0017146388558 7S2FZA 542.98" at bounding box center [819, 587] width 1121 height 44
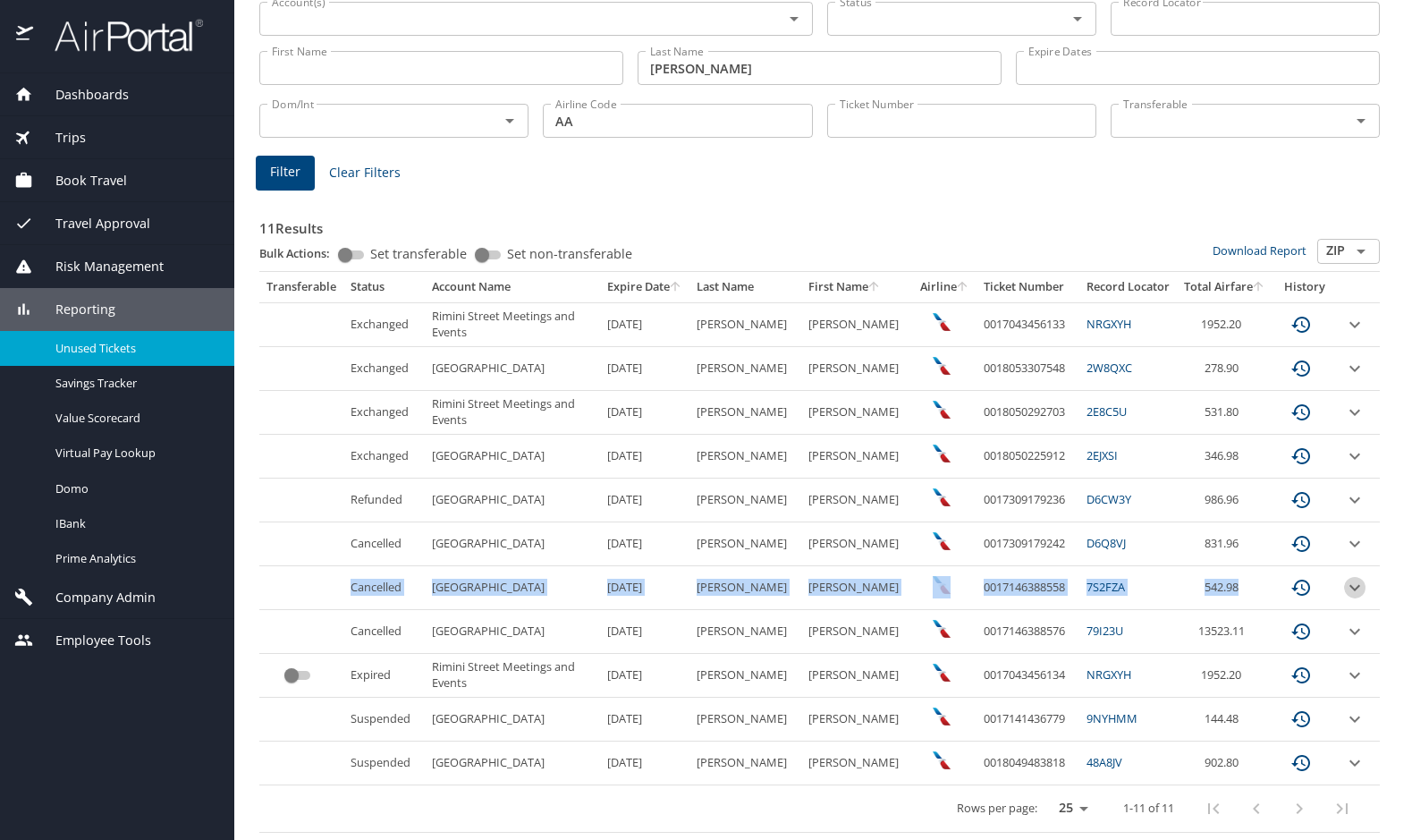
click at [1345, 591] on icon "expand row" at bounding box center [1356, 587] width 22 height 22
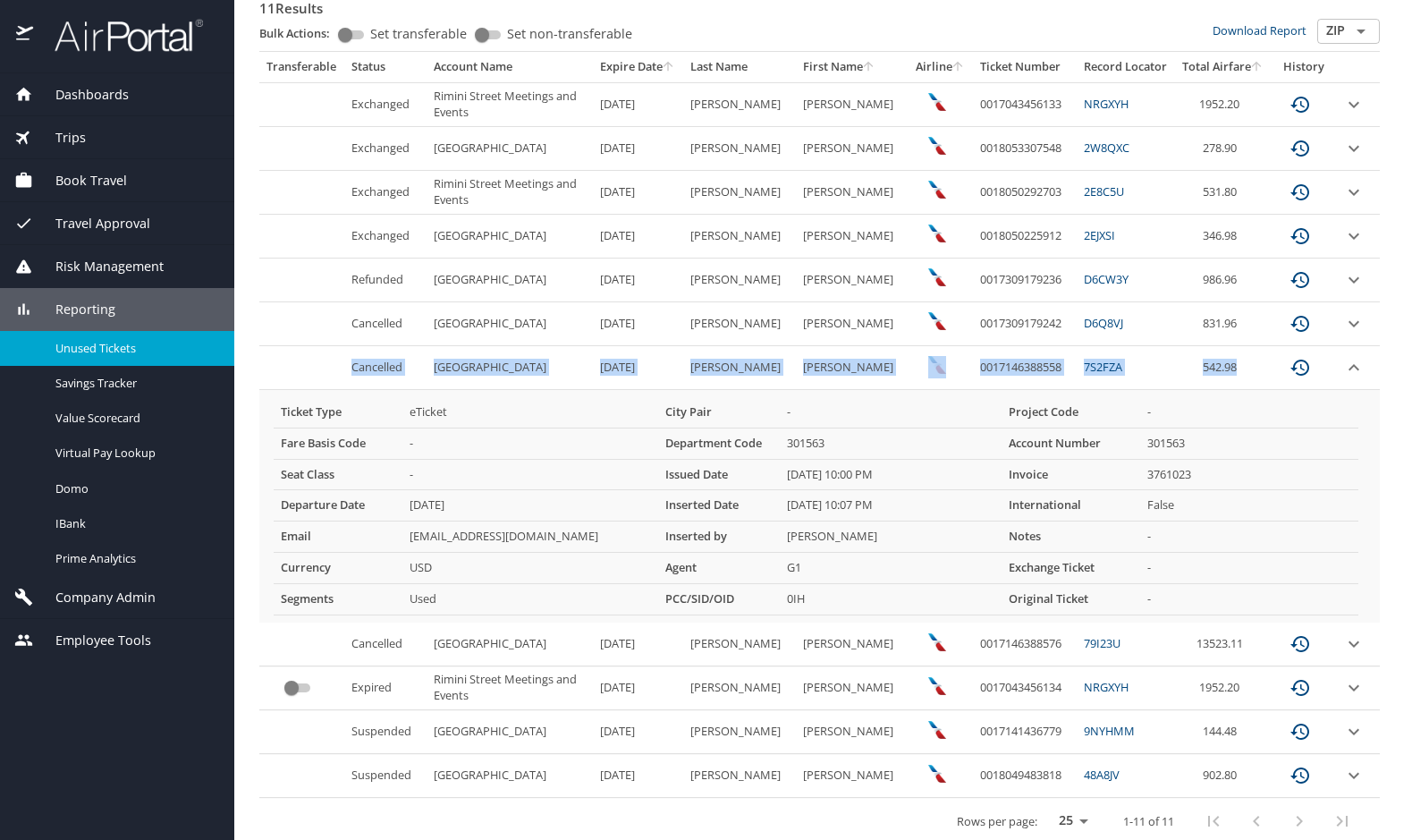
scroll to position [342, 0]
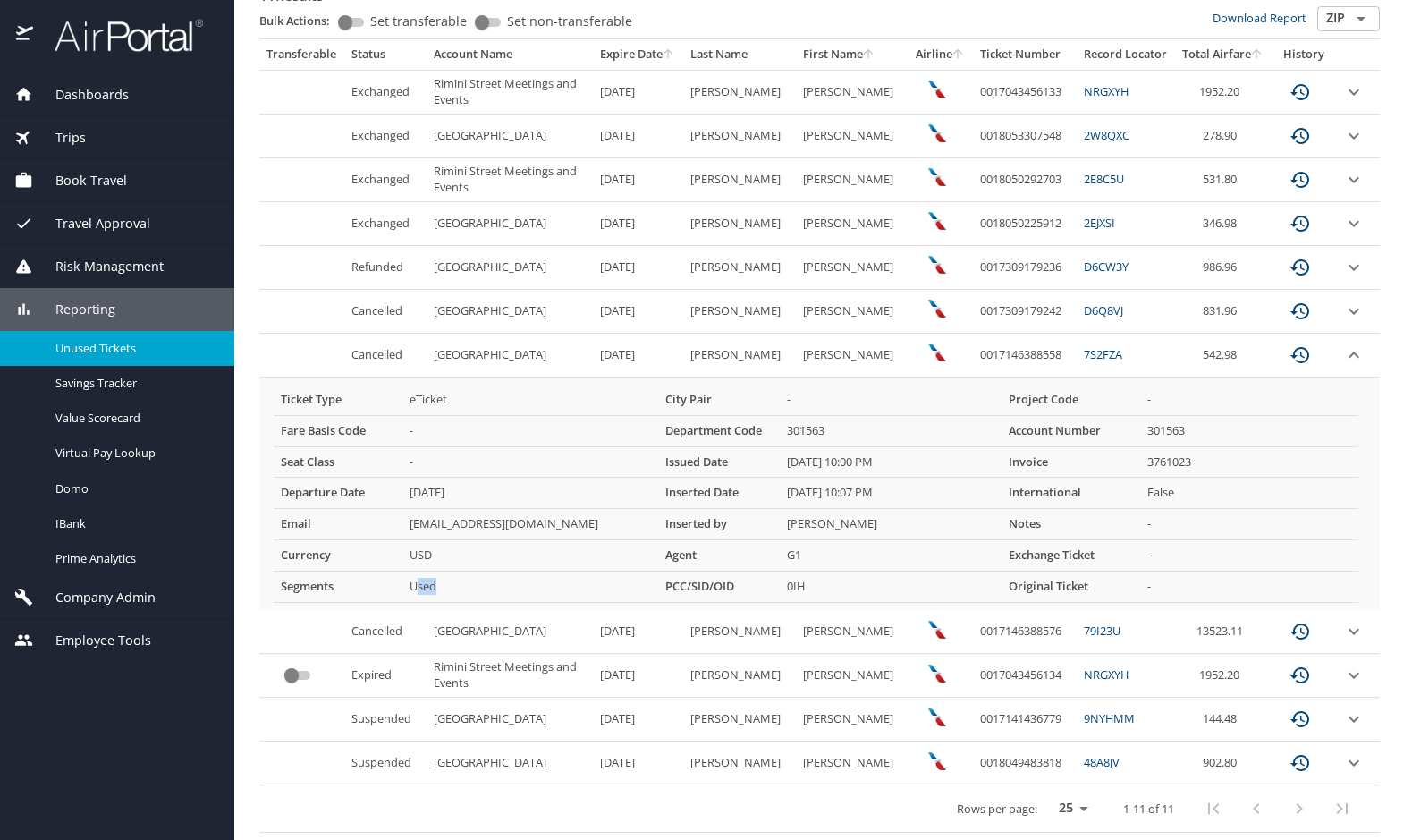
drag, startPoint x: 445, startPoint y: 584, endPoint x: 415, endPoint y: 594, distance: 31.6
click at [415, 594] on td "Used" at bounding box center [530, 587] width 256 height 32
click at [1344, 262] on icon "expand row" at bounding box center [1355, 267] width 22 height 22
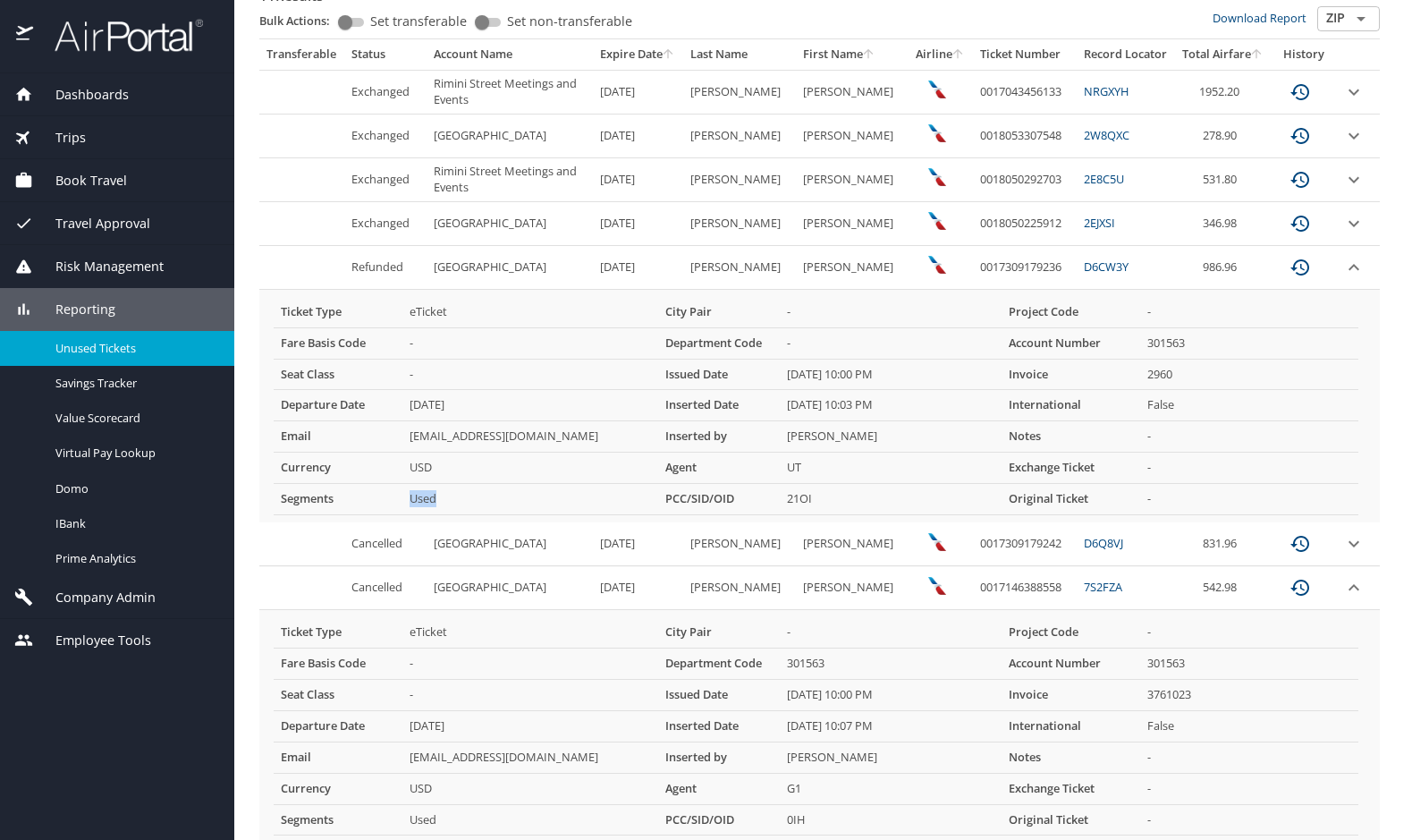
drag, startPoint x: 404, startPoint y: 498, endPoint x: 464, endPoint y: 500, distance: 60.0
click at [464, 500] on td "Used" at bounding box center [530, 499] width 256 height 32
drag, startPoint x: 1041, startPoint y: 265, endPoint x: 953, endPoint y: 267, distance: 88.0
click at [973, 267] on td "0017309179236" at bounding box center [1025, 267] width 104 height 44
copy td "0017309179236"
